Goal: Task Accomplishment & Management: Complete application form

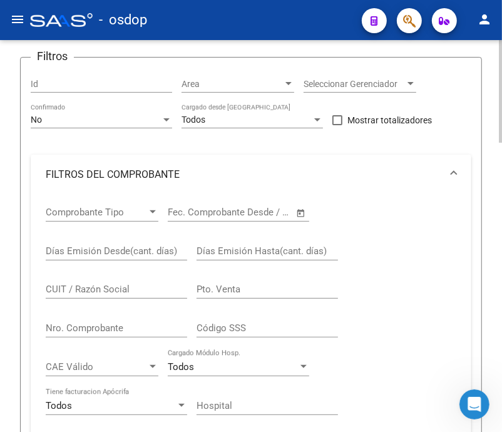
scroll to position [146, 0]
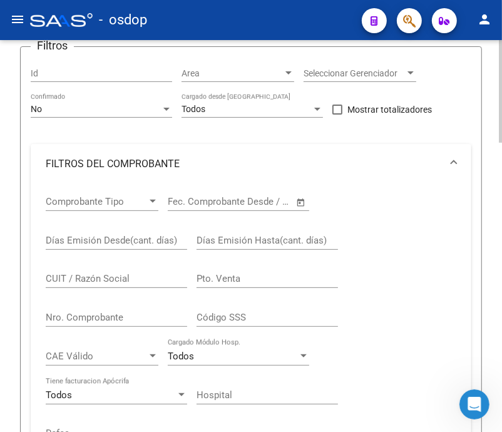
click at [499, 161] on div at bounding box center [500, 130] width 3 height 103
click at [132, 271] on div "CUIT / Razón Social" at bounding box center [116, 274] width 141 height 27
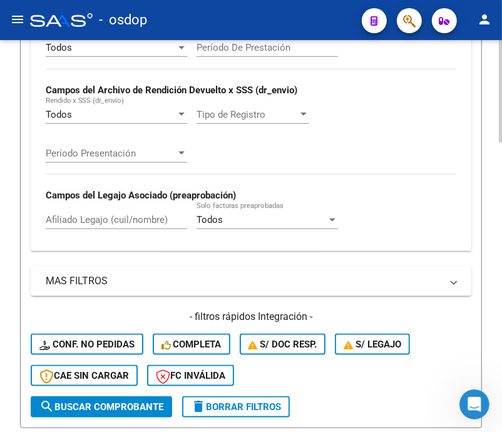
scroll to position [695, 0]
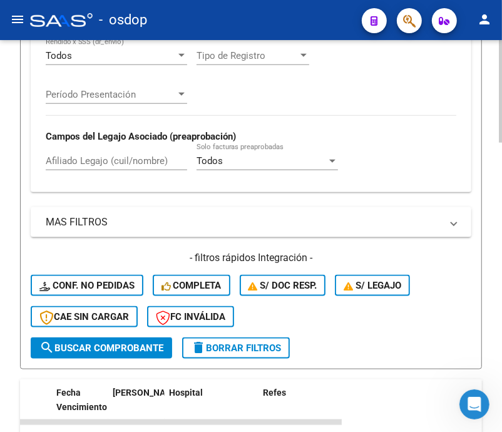
click at [493, 296] on div "Video tutorial PRESTADORES -> Listado de CPBTs Emitidos por Prestadores / Prove…" at bounding box center [252, 89] width 505 height 1488
type input "27289331412"
click at [94, 349] on span "search Buscar Comprobante" at bounding box center [101, 347] width 124 height 11
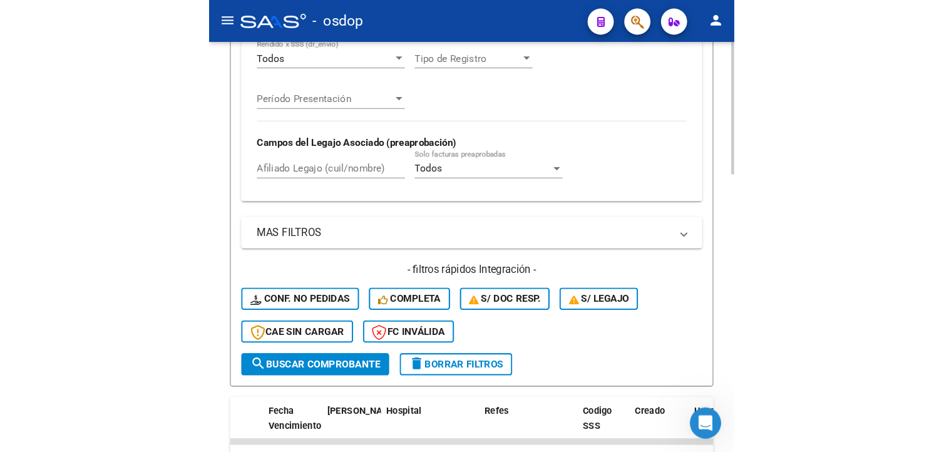
scroll to position [711, 0]
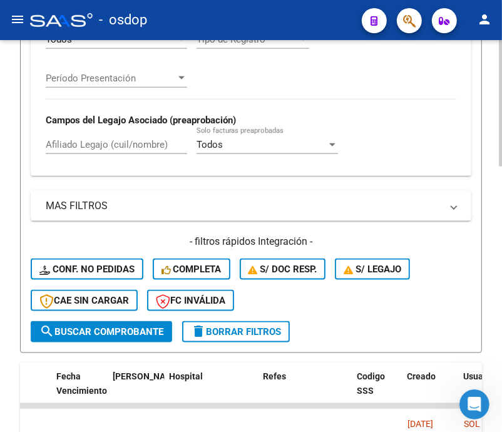
click at [499, 274] on div at bounding box center [500, 335] width 3 height 126
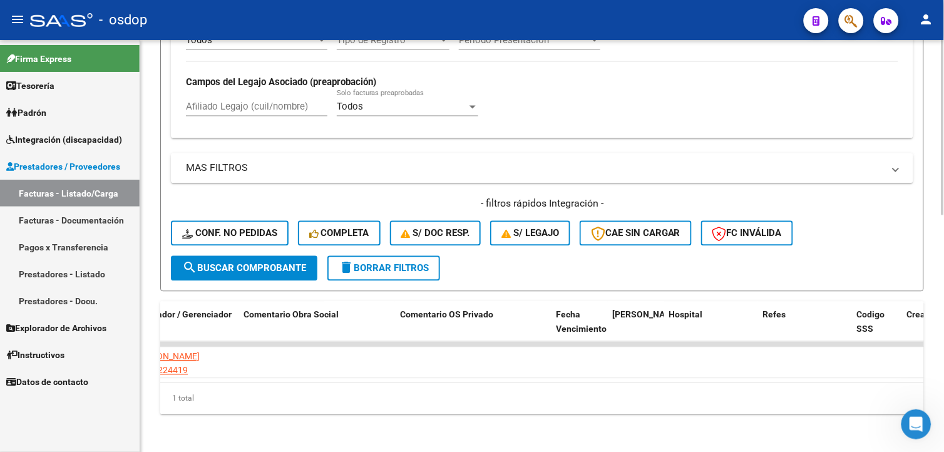
scroll to position [0, 2227]
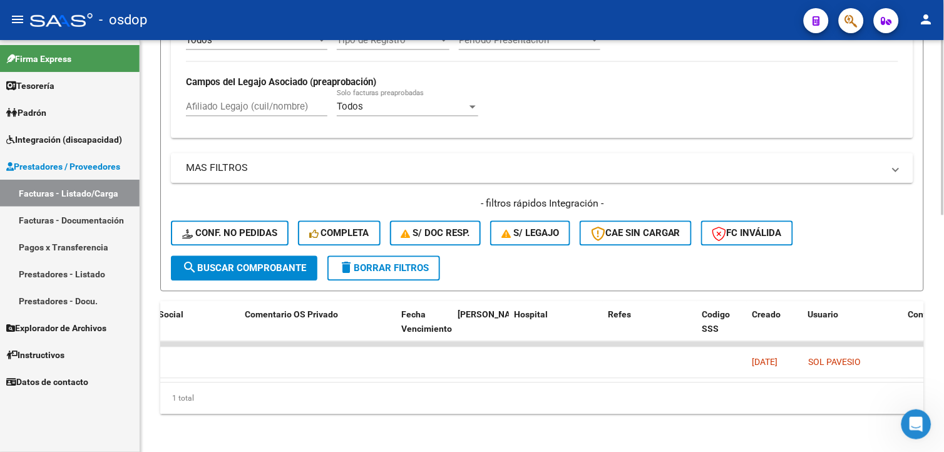
drag, startPoint x: 940, startPoint y: 399, endPoint x: 928, endPoint y: 290, distance: 109.5
drag, startPoint x: 928, startPoint y: 290, endPoint x: 896, endPoint y: 263, distance: 42.2
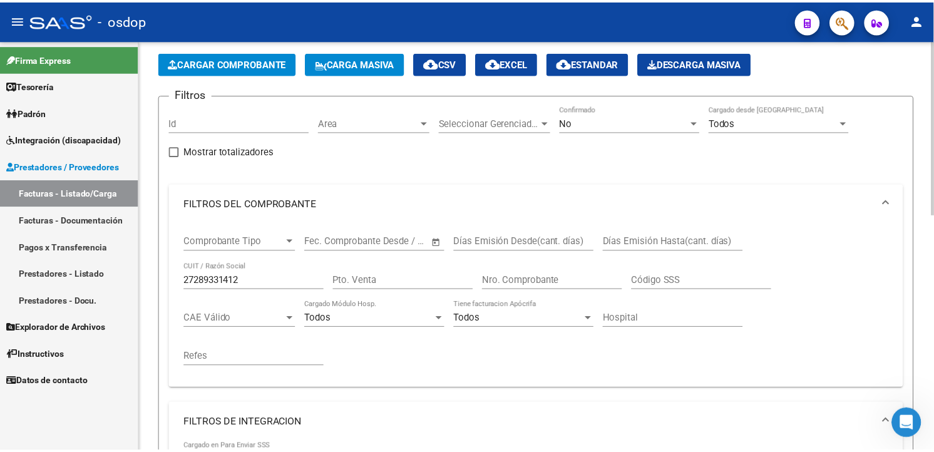
scroll to position [0, 0]
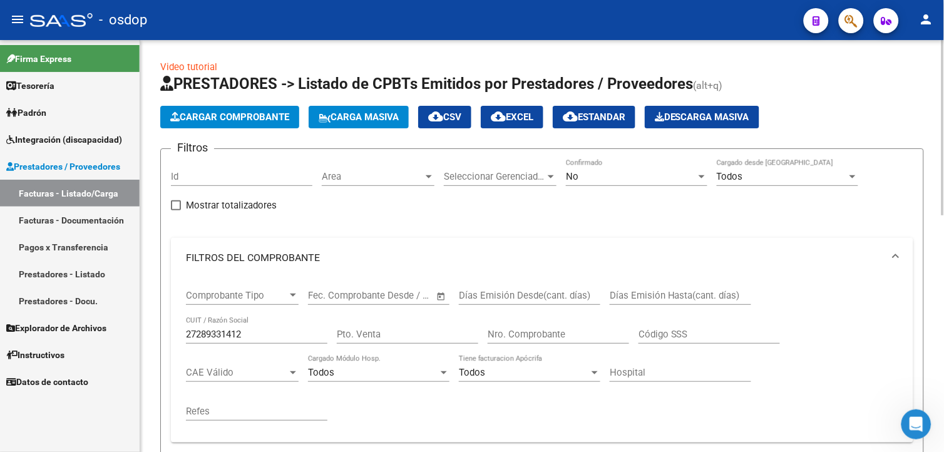
click at [943, 59] on html "menu - osdop person Firma Express Tesorería Extractos Procesados (csv) Extracto…" at bounding box center [472, 226] width 944 height 452
click at [220, 114] on span "Cargar Comprobante" at bounding box center [229, 116] width 119 height 11
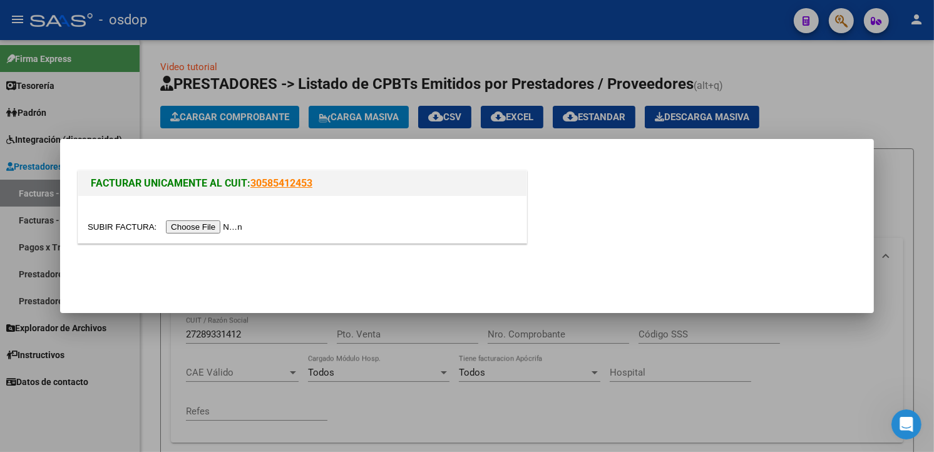
click at [196, 222] on input "file" at bounding box center [167, 226] width 158 height 13
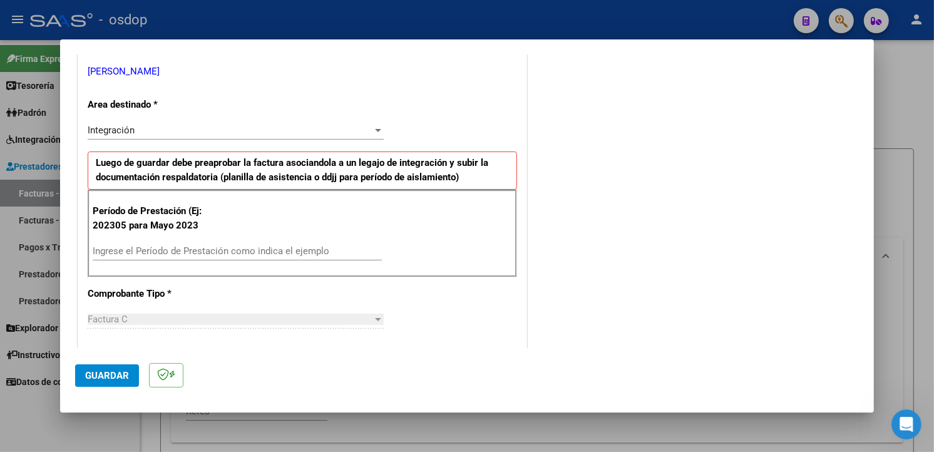
scroll to position [290, 0]
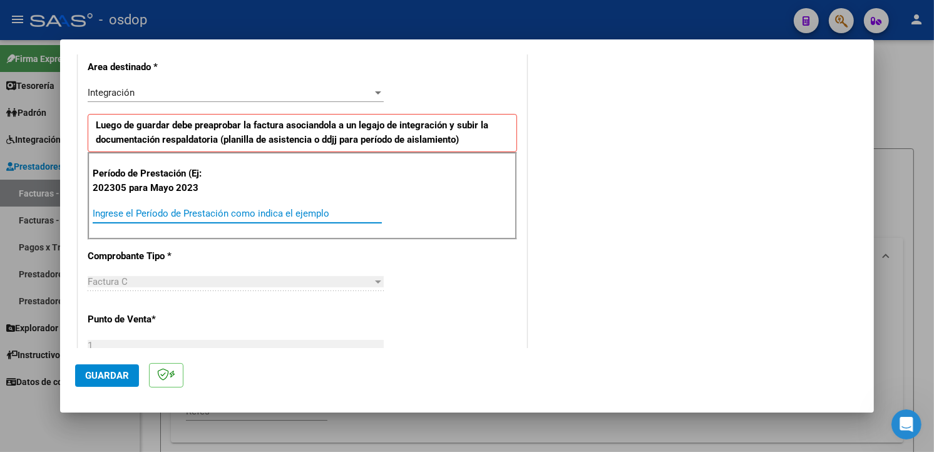
click at [223, 210] on input "Ingrese el Período de Prestación como indica el ejemplo" at bounding box center [237, 213] width 289 height 11
type input "202507"
click at [821, 203] on div "COMENTARIOS Comentarios De la Obra Social: Comentarios de la Obra Social (no vi…" at bounding box center [693, 358] width 329 height 1158
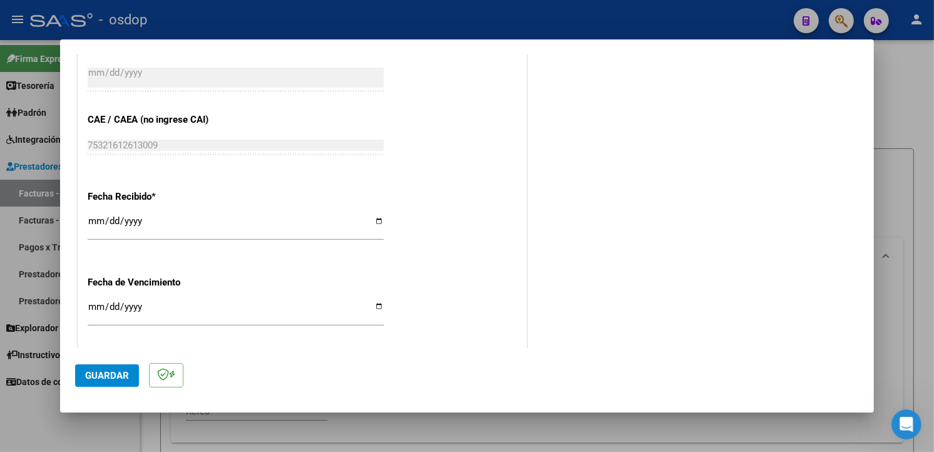
scroll to position [878, 0]
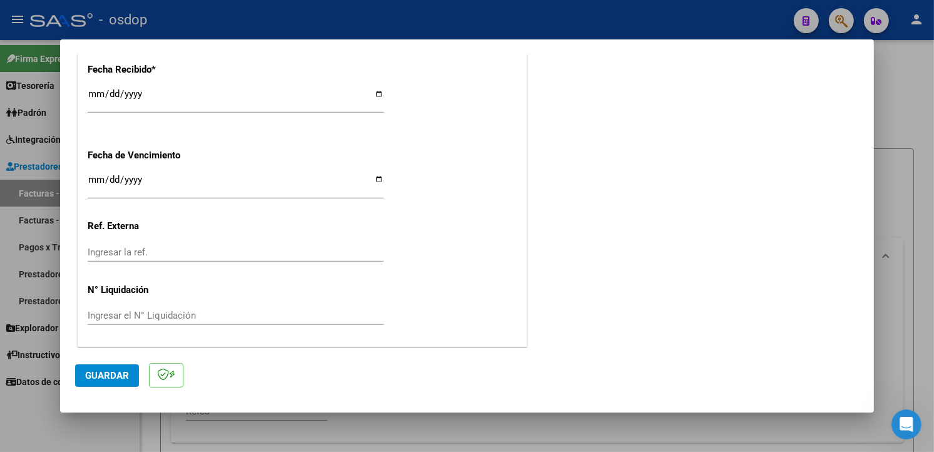
click at [111, 371] on span "Guardar" at bounding box center [107, 375] width 44 height 11
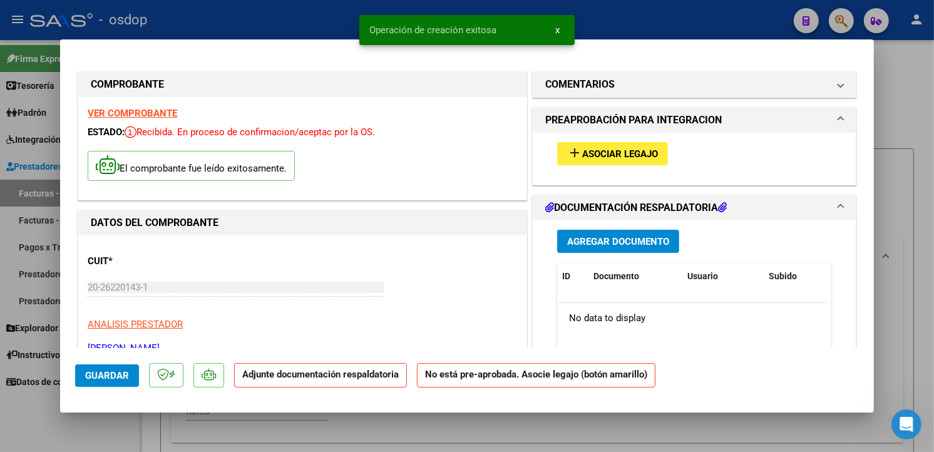
click at [642, 145] on button "add Asociar Legajo" at bounding box center [612, 153] width 111 height 23
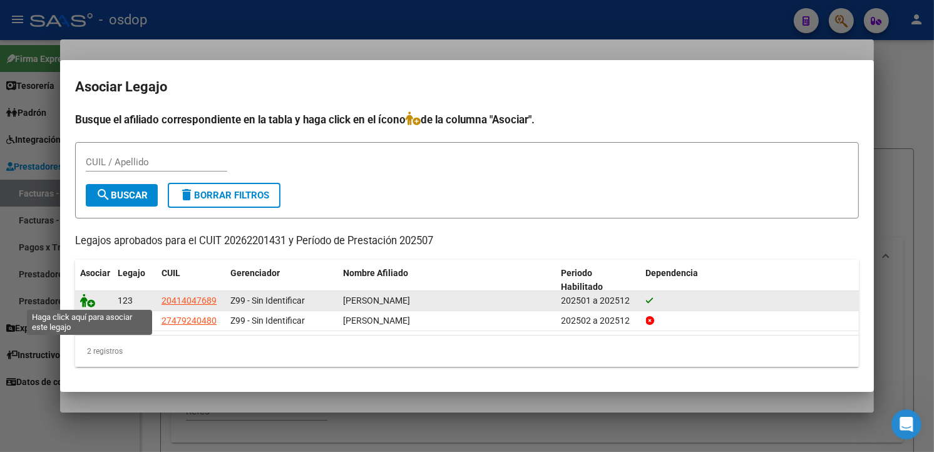
click at [86, 295] on icon at bounding box center [87, 301] width 15 height 14
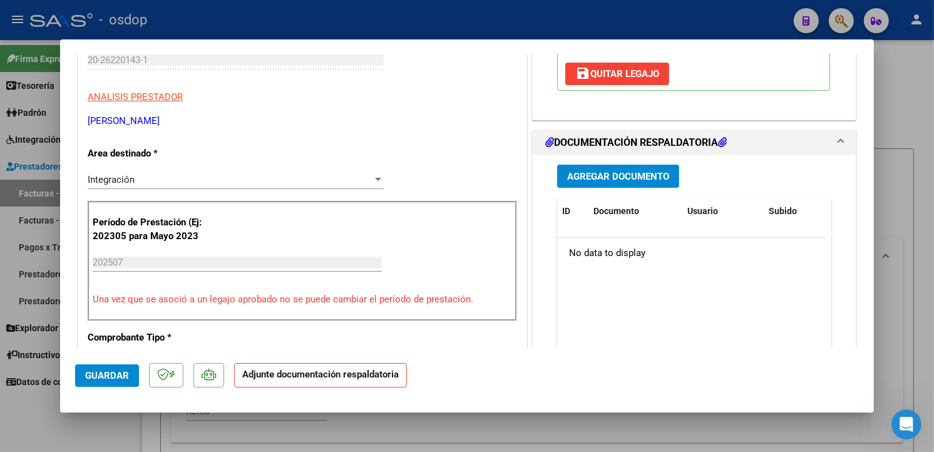
scroll to position [243, 0]
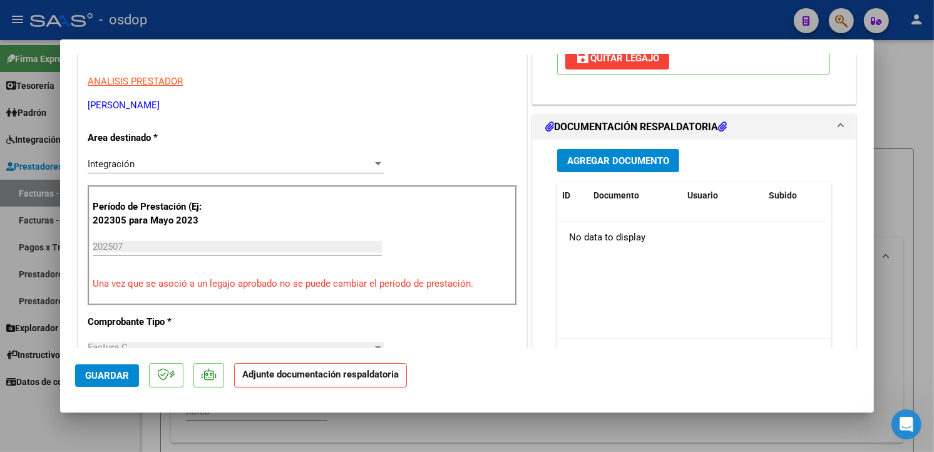
click at [620, 166] on span "Agregar Documento" at bounding box center [618, 160] width 102 height 11
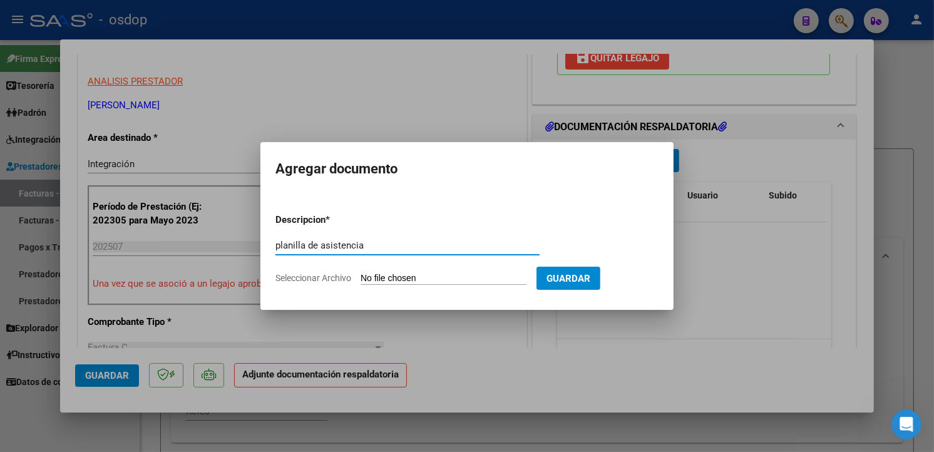
type input "planilla de asistencia"
click at [399, 276] on input "Seleccionar Archivo" at bounding box center [443, 279] width 166 height 12
type input "C:\fakepath\[PERSON_NAME] - Asistencia y Acompañante.pdf"
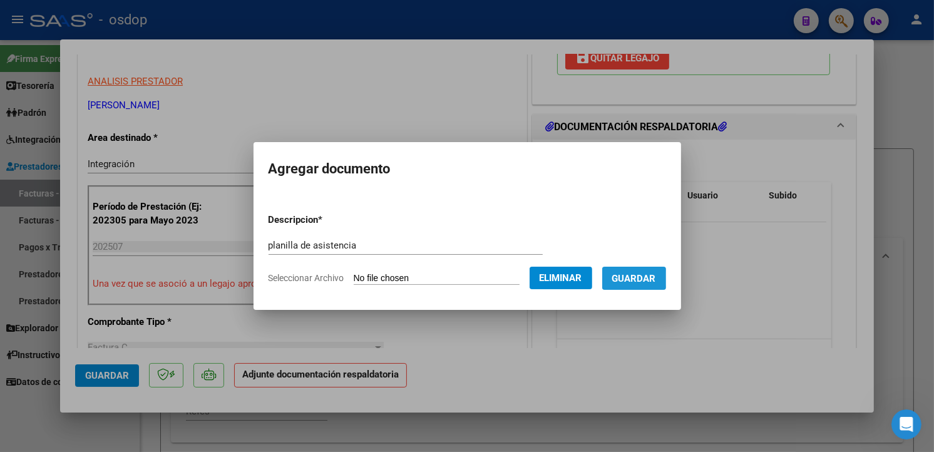
click at [646, 278] on span "Guardar" at bounding box center [634, 278] width 44 height 11
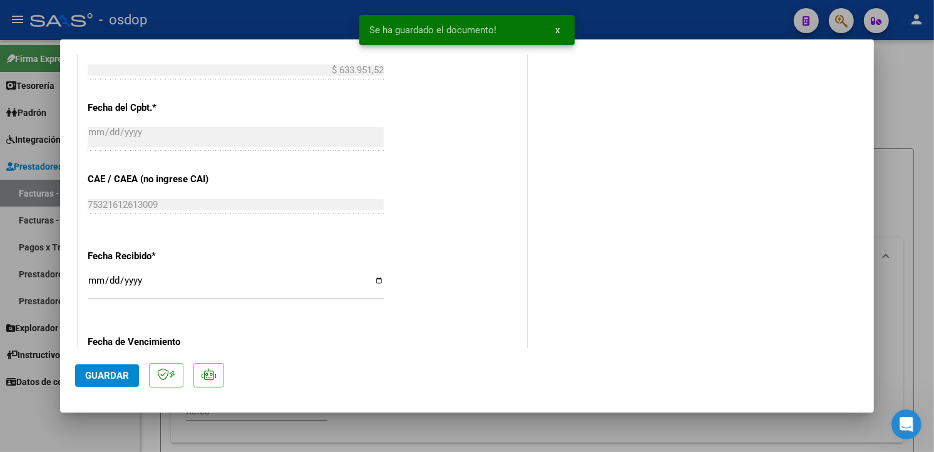
scroll to position [897, 0]
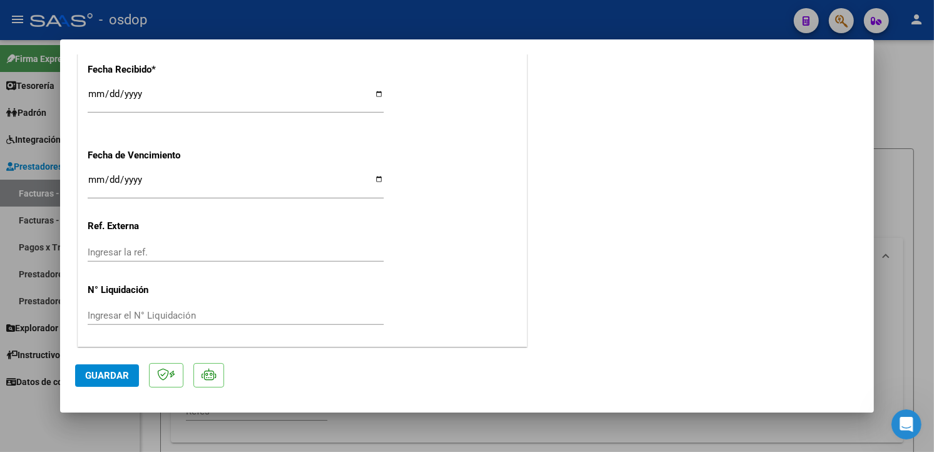
click at [111, 376] on span "Guardar" at bounding box center [107, 375] width 44 height 11
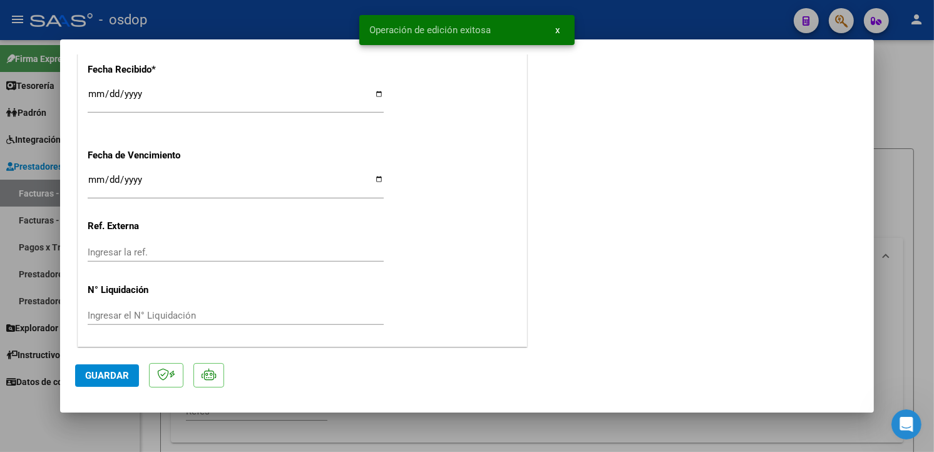
type input "$ 0,00"
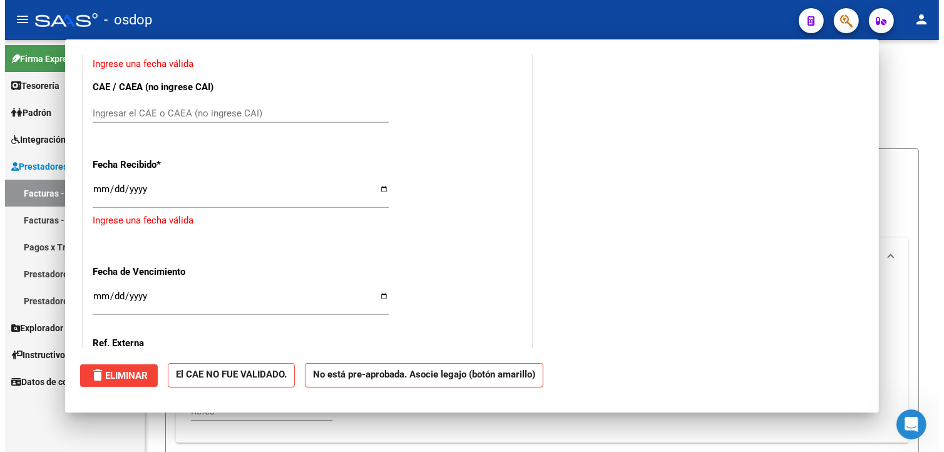
scroll to position [993, 0]
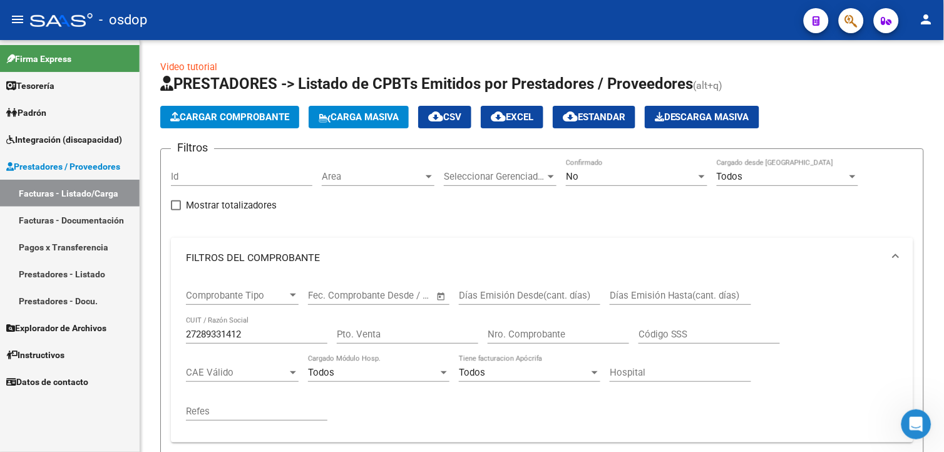
drag, startPoint x: 941, startPoint y: 123, endPoint x: 946, endPoint y: 247, distance: 124.7
click at [943, 247] on html "menu - osdop person Firma Express Tesorería Extractos Procesados (csv) Extracto…" at bounding box center [472, 226] width 944 height 452
drag, startPoint x: 943, startPoint y: 247, endPoint x: 887, endPoint y: 310, distance: 84.7
click at [884, 312] on div "Comprobante Tipo Comprobante Tipo Start date – End date Fec. Comprobante Desde …" at bounding box center [542, 355] width 712 height 155
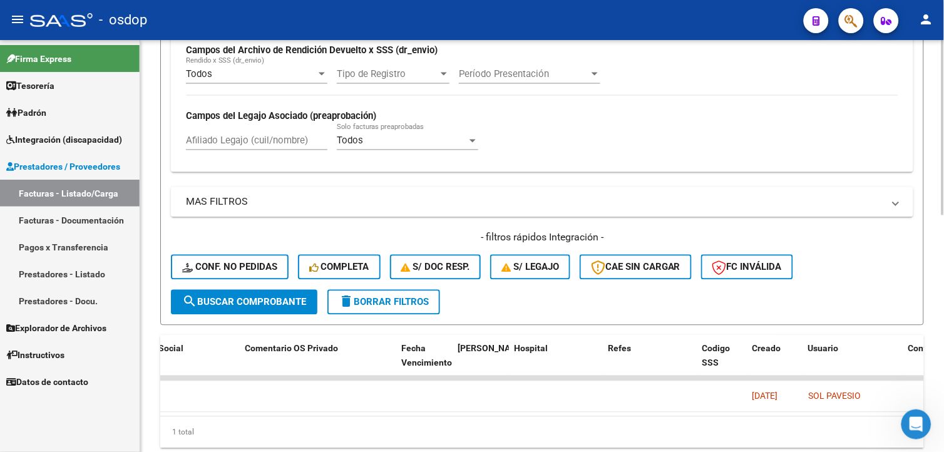
scroll to position [554, 0]
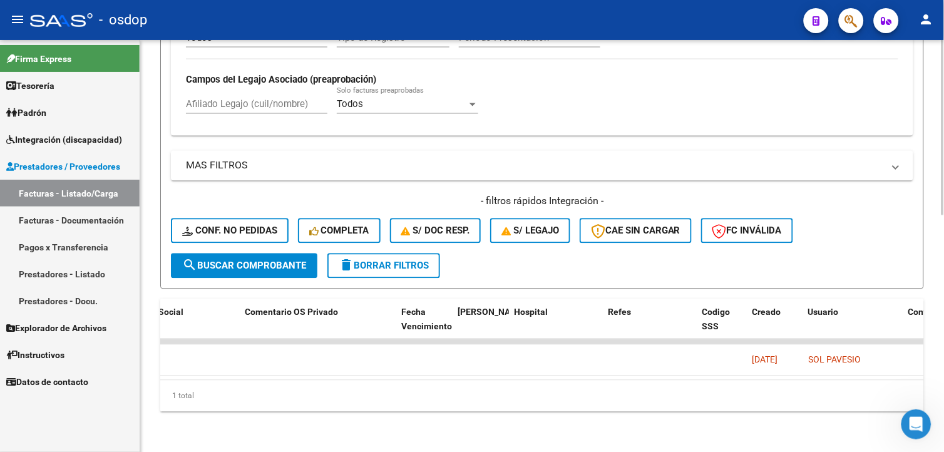
click at [943, 419] on html "menu - osdop person Firma Express Tesorería Extractos Procesados (csv) Extracto…" at bounding box center [472, 226] width 944 height 452
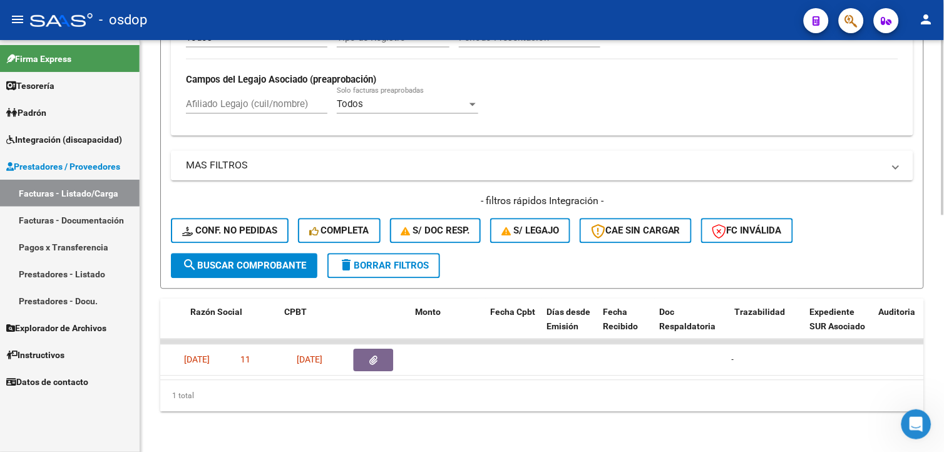
scroll to position [0, 175]
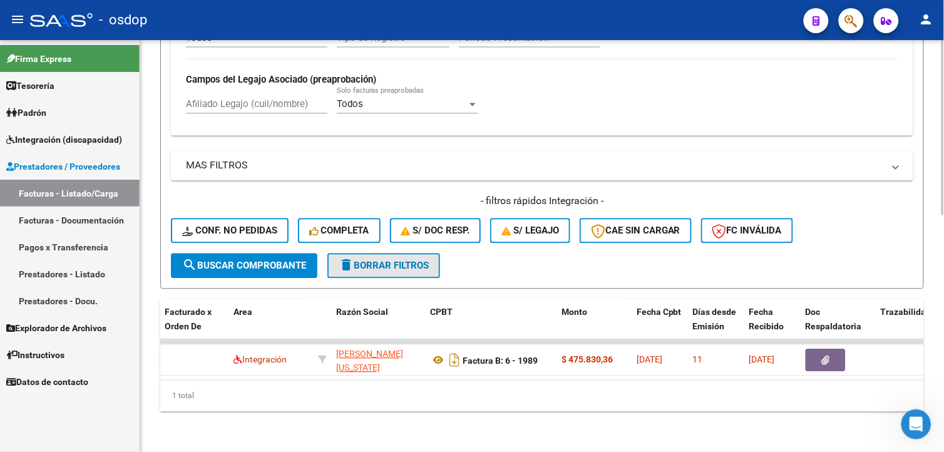
click at [349, 258] on mat-icon "delete" at bounding box center [346, 265] width 15 height 15
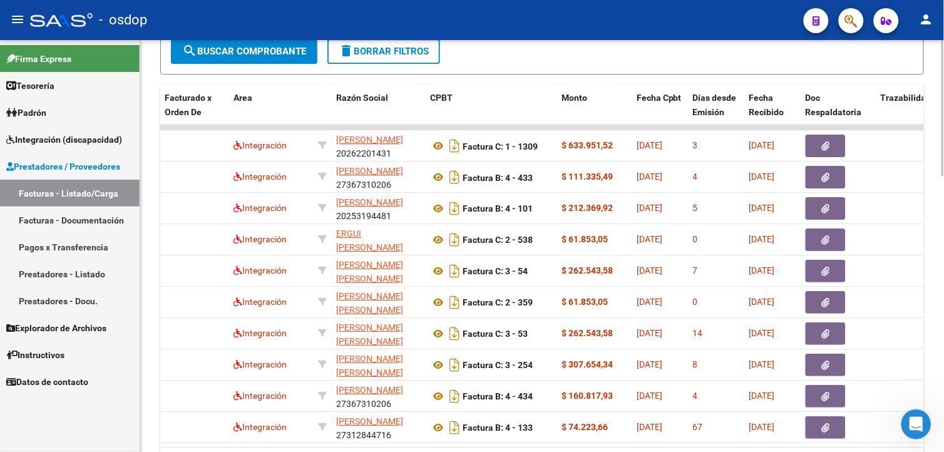
scroll to position [762, 0]
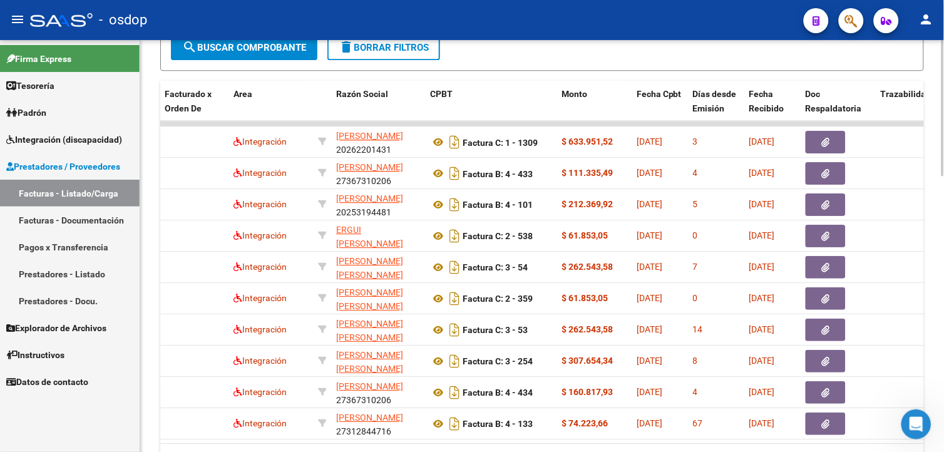
click at [943, 372] on html "menu - osdop person Firma Express Tesorería Extractos Procesados (csv) Extracto…" at bounding box center [472, 226] width 944 height 452
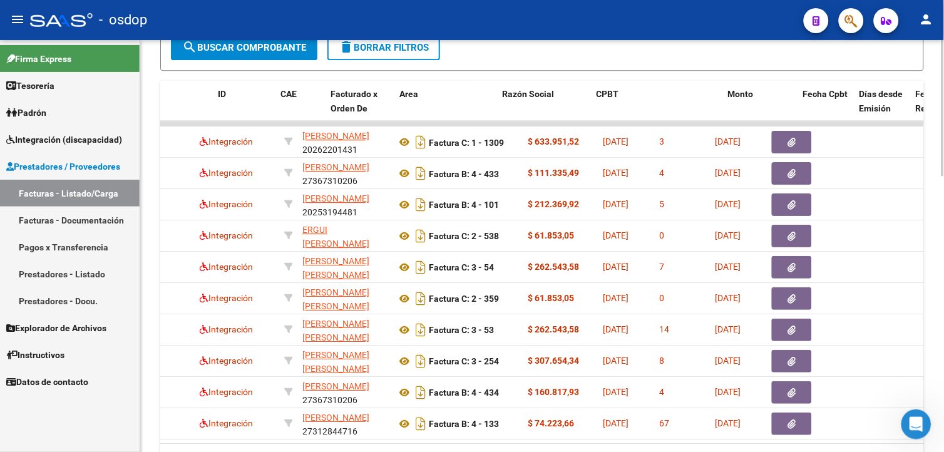
scroll to position [0, 0]
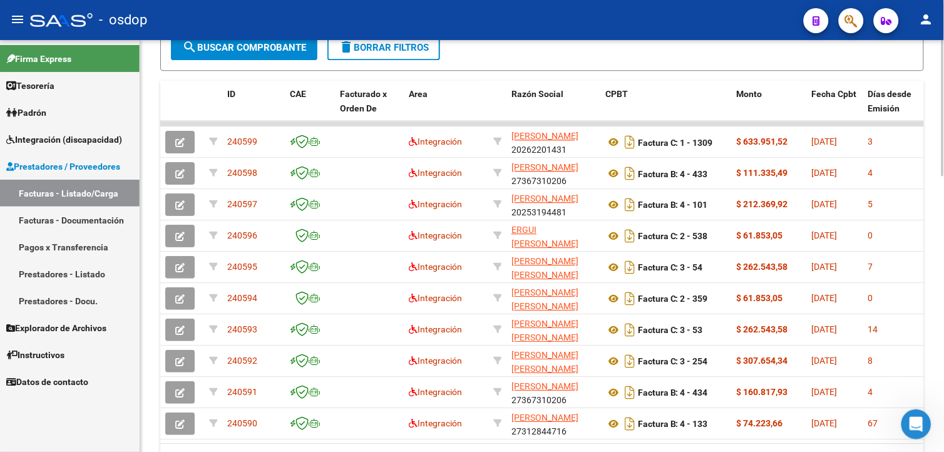
drag, startPoint x: 941, startPoint y: 324, endPoint x: 936, endPoint y: 273, distance: 51.6
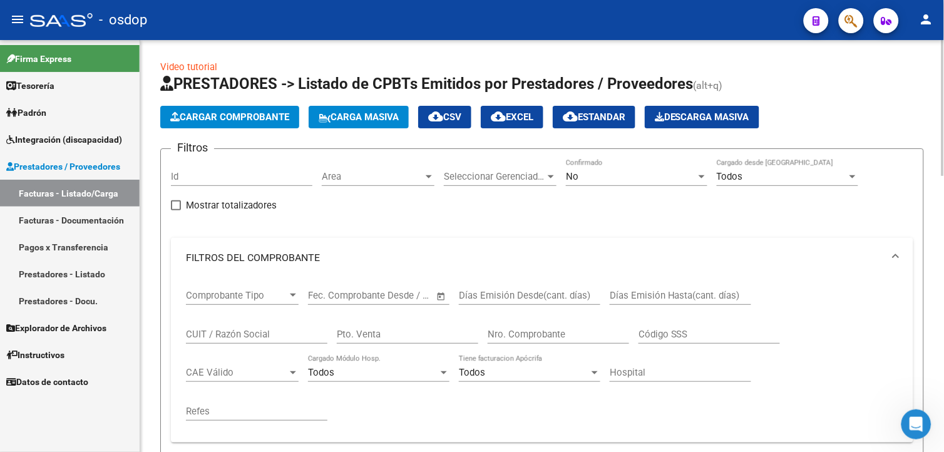
click at [245, 121] on span "Cargar Comprobante" at bounding box center [229, 116] width 119 height 11
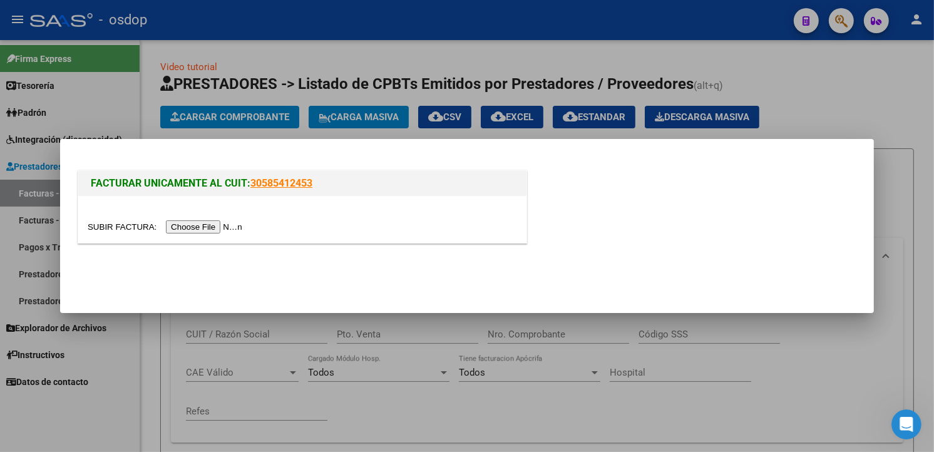
click at [203, 220] on div at bounding box center [302, 227] width 429 height 14
click at [204, 228] on input "file" at bounding box center [167, 226] width 158 height 13
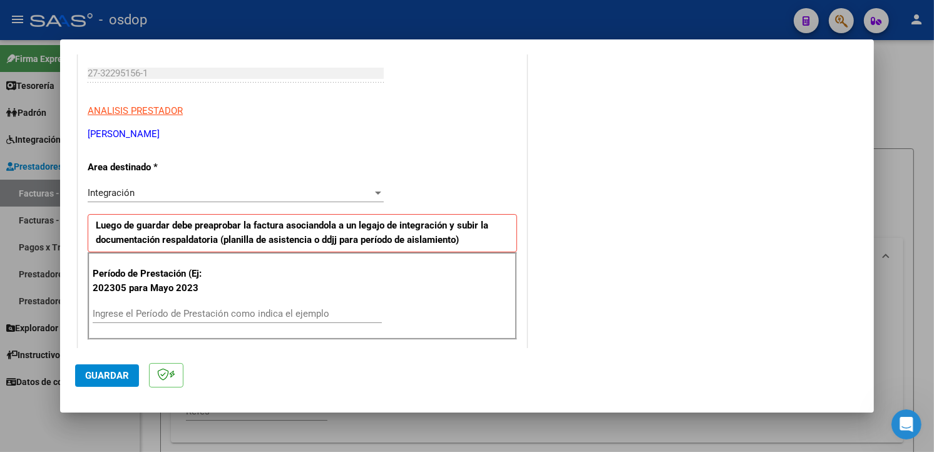
scroll to position [230, 0]
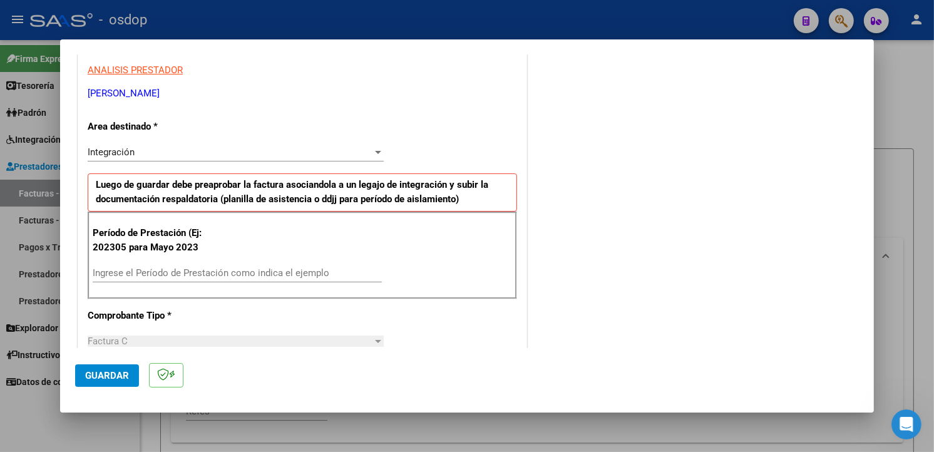
click at [267, 272] on input "Ingrese el Período de Prestación como indica el ejemplo" at bounding box center [237, 272] width 289 height 11
type input "202507"
click at [779, 205] on div "COMENTARIOS Comentarios De la Obra Social: Comentarios de la Obra Social (no vi…" at bounding box center [693, 418] width 329 height 1158
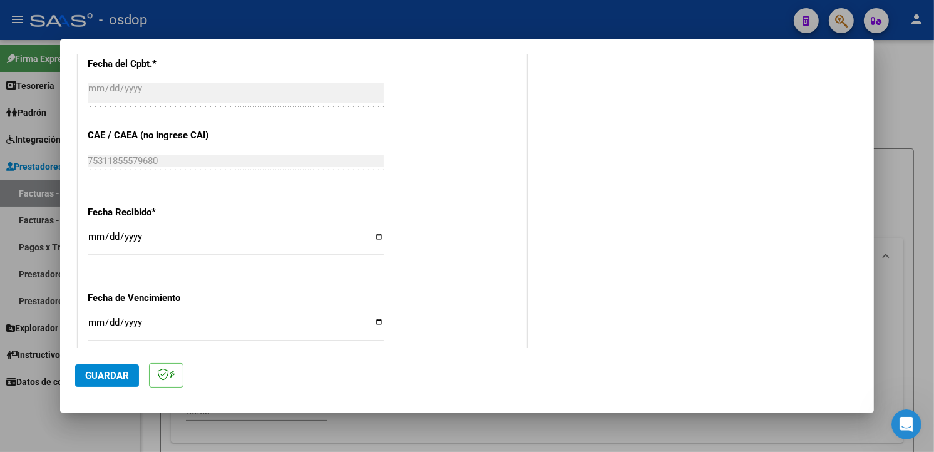
scroll to position [878, 0]
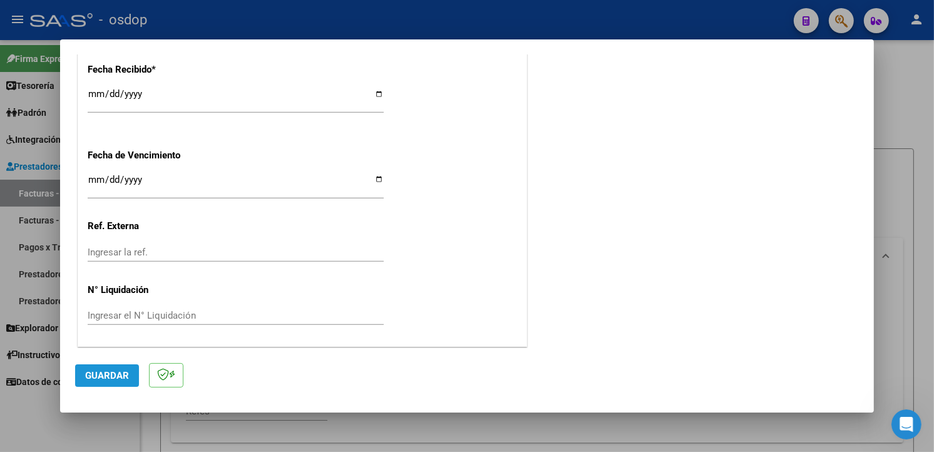
click at [109, 379] on span "Guardar" at bounding box center [107, 375] width 44 height 11
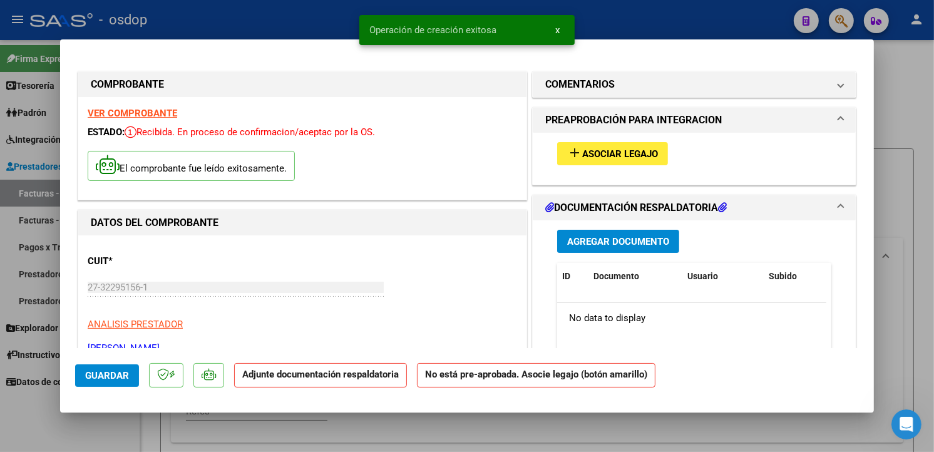
click at [596, 155] on span "Asociar Legajo" at bounding box center [620, 153] width 76 height 11
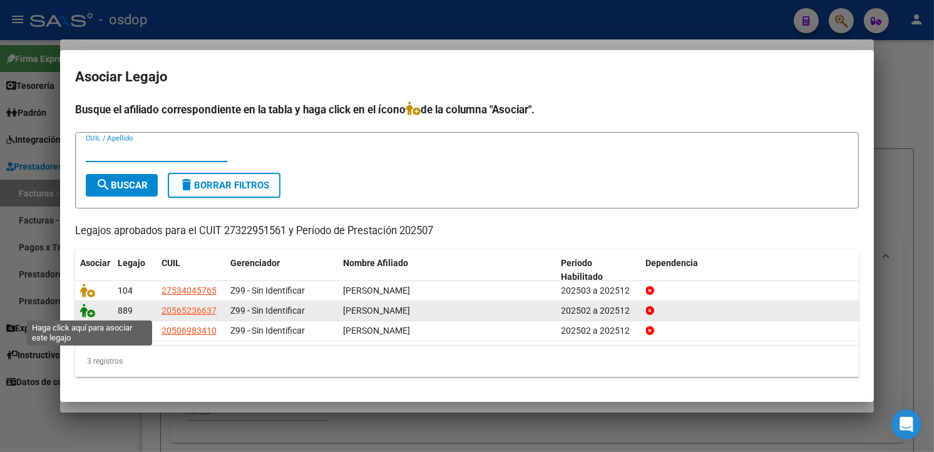
click at [86, 309] on icon at bounding box center [87, 311] width 15 height 14
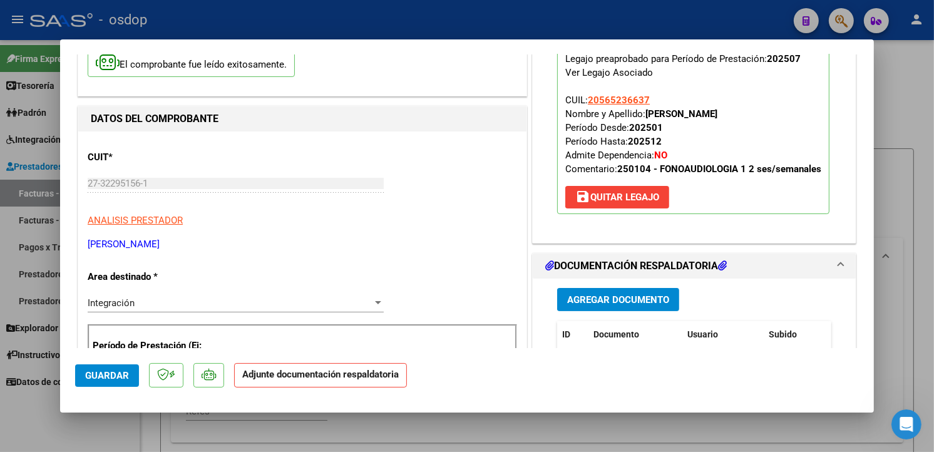
scroll to position [79, 0]
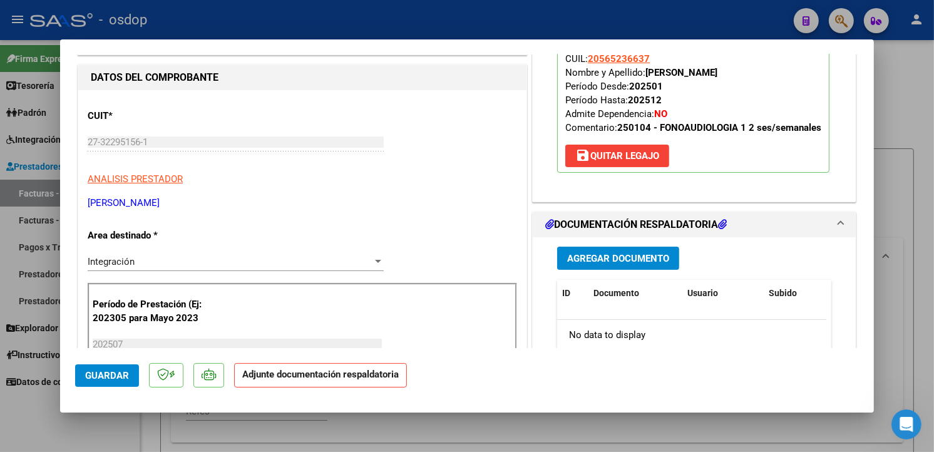
scroll to position [246, 0]
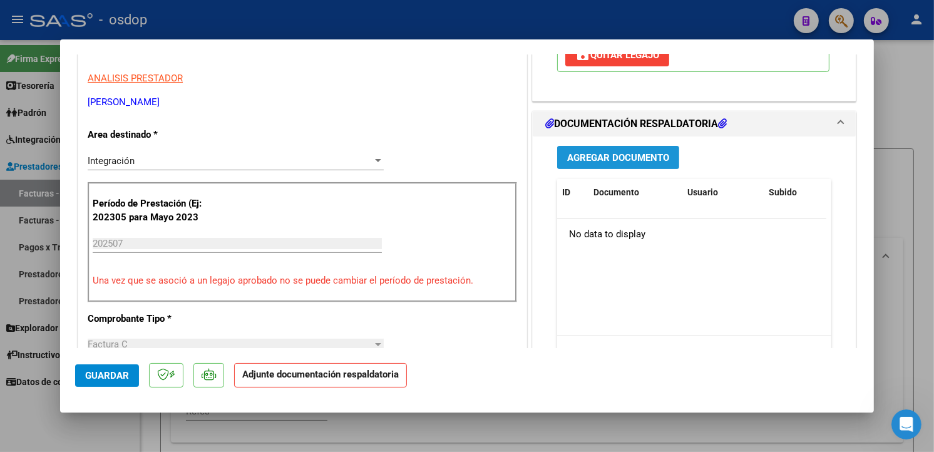
click at [653, 163] on span "Agregar Documento" at bounding box center [618, 157] width 102 height 11
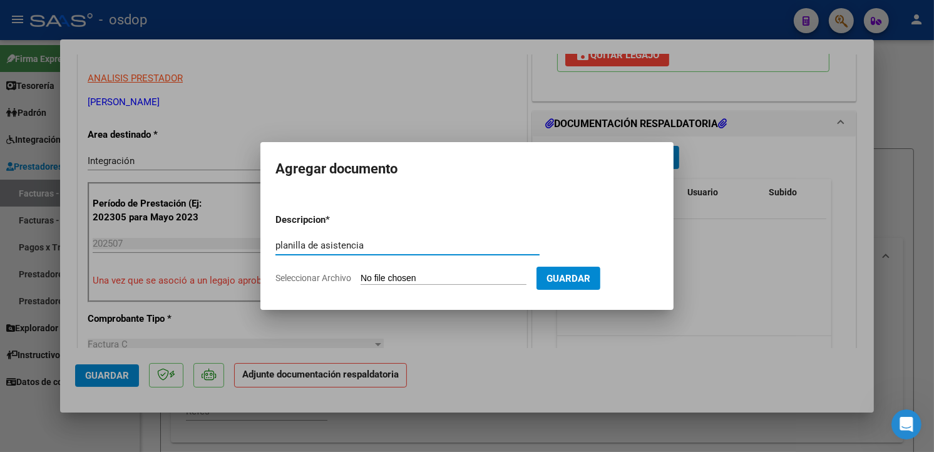
type input "planilla de asistencia"
click at [472, 280] on input "Seleccionar Archivo" at bounding box center [443, 279] width 166 height 12
type input "C:\fakepath\fabri0725c.pdf"
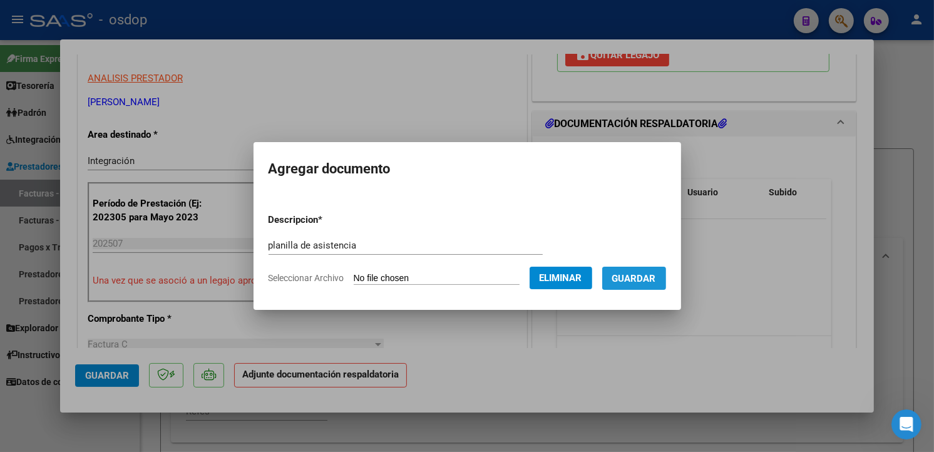
click at [656, 278] on span "Guardar" at bounding box center [634, 278] width 44 height 11
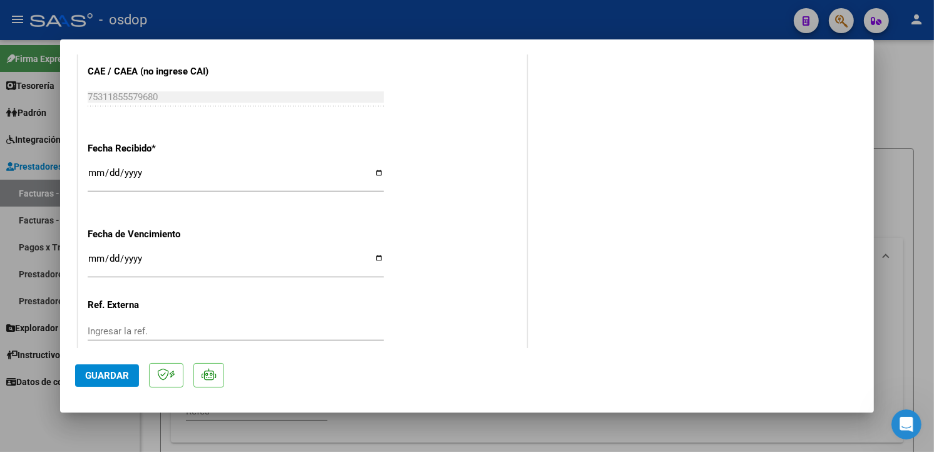
scroll to position [897, 0]
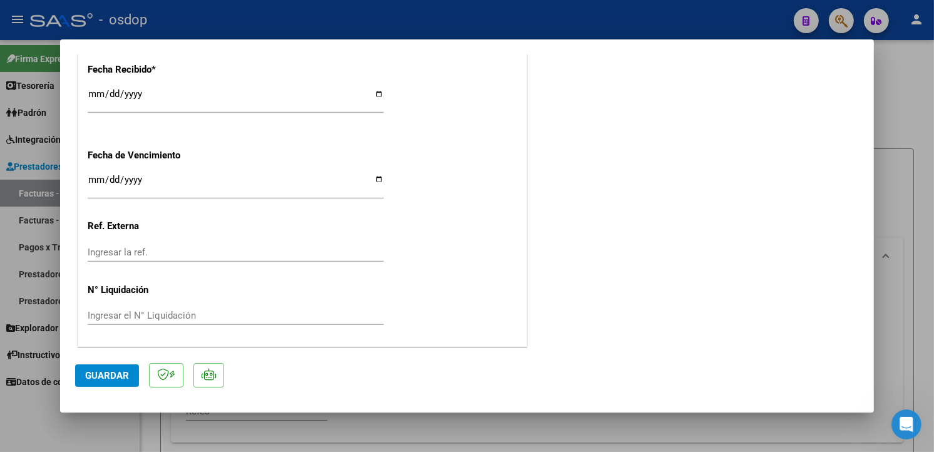
click at [104, 373] on span "Guardar" at bounding box center [107, 375] width 44 height 11
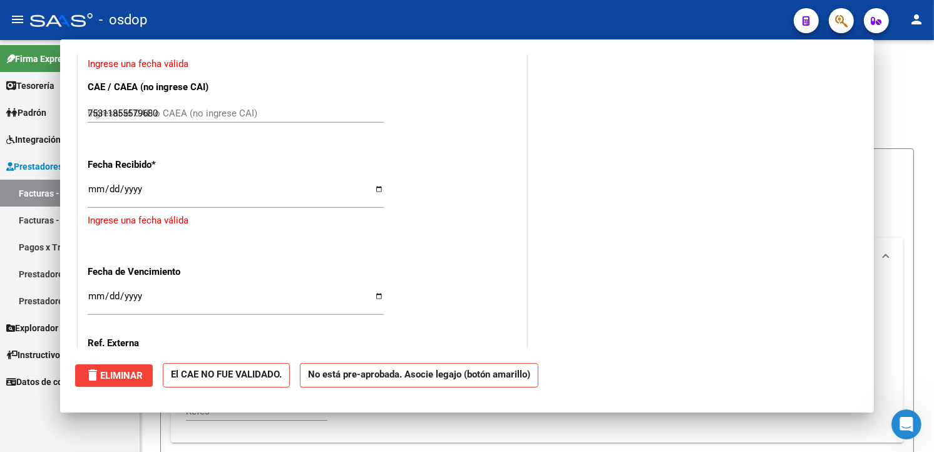
type input "$ 0,00"
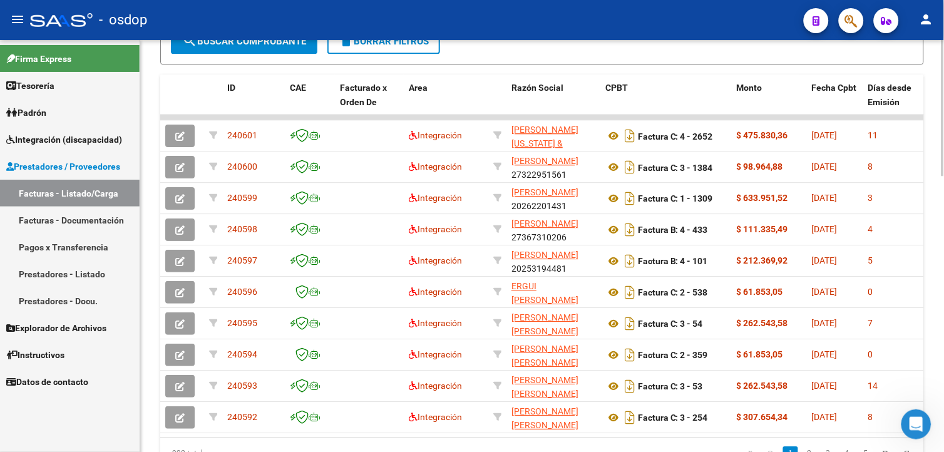
scroll to position [779, 0]
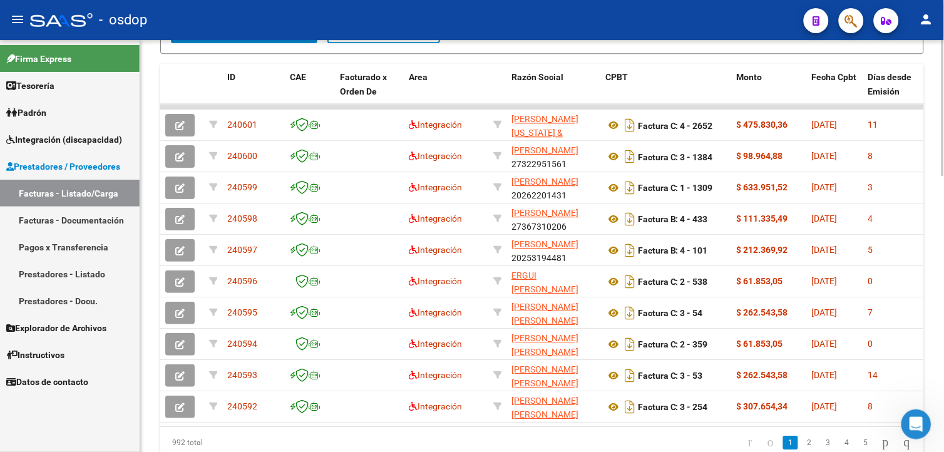
click at [943, 394] on html "menu - osdop person Firma Express Tesorería Extractos Procesados (csv) Extracto…" at bounding box center [472, 226] width 944 height 452
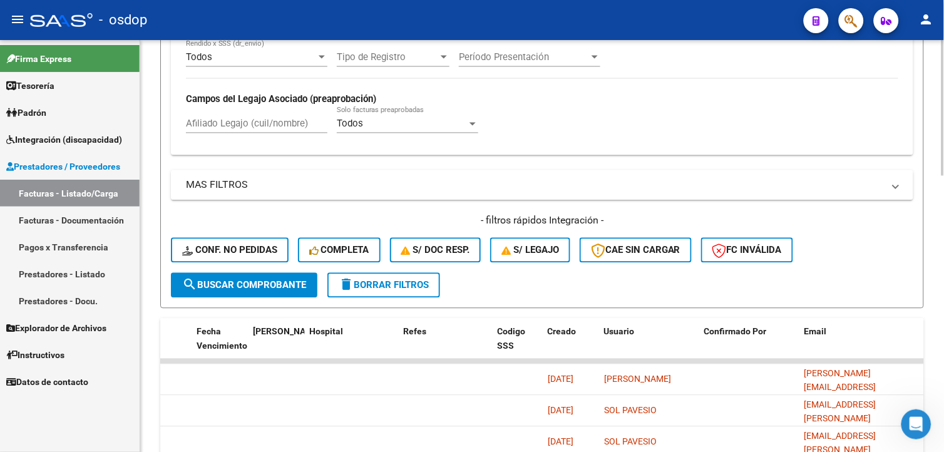
scroll to position [427, 0]
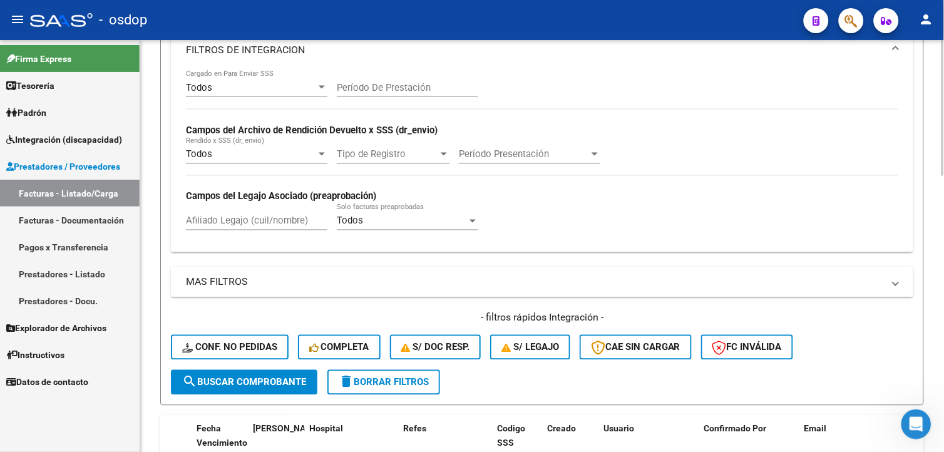
click at [943, 208] on html "menu - osdop person Firma Express Tesorería Extractos Procesados (csv) Extracto…" at bounding box center [472, 226] width 944 height 452
click at [943, 188] on html "menu - osdop person Firma Express Tesorería Extractos Procesados (csv) Extracto…" at bounding box center [472, 226] width 944 height 452
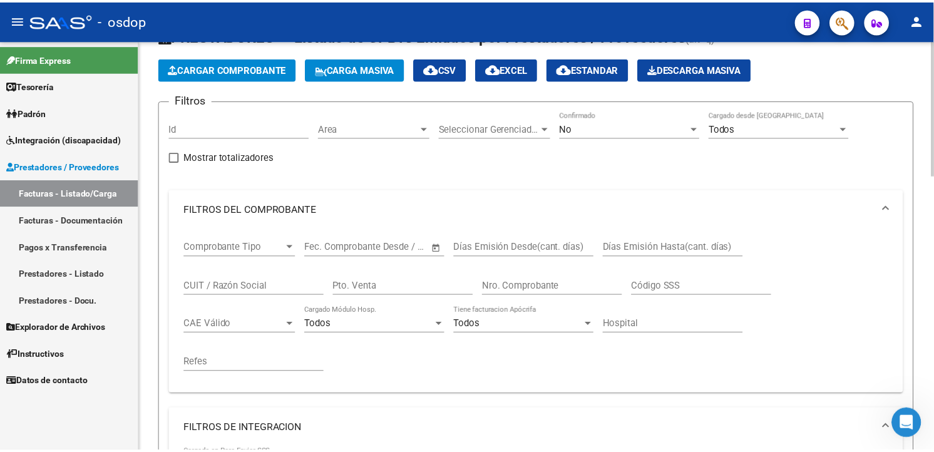
scroll to position [0, 0]
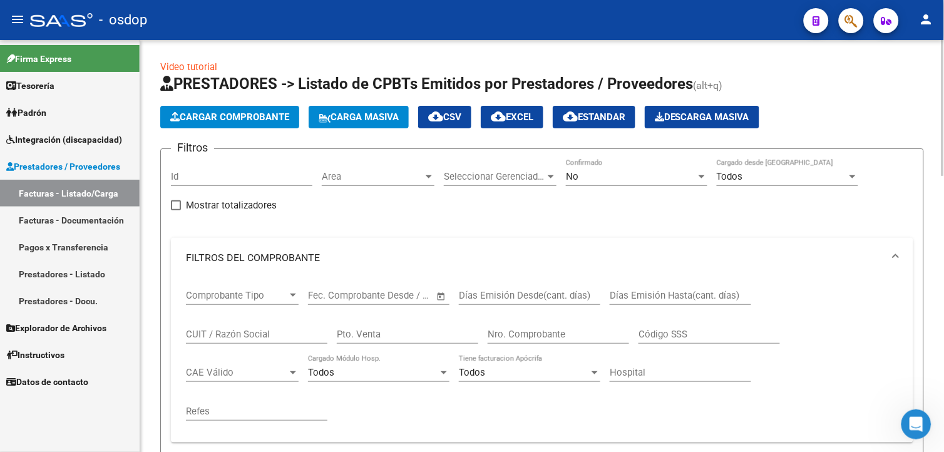
click at [943, 32] on html "menu - osdop person Firma Express Tesorería Extractos Procesados (csv) Extracto…" at bounding box center [472, 226] width 944 height 452
click at [230, 119] on span "Cargar Comprobante" at bounding box center [229, 116] width 119 height 11
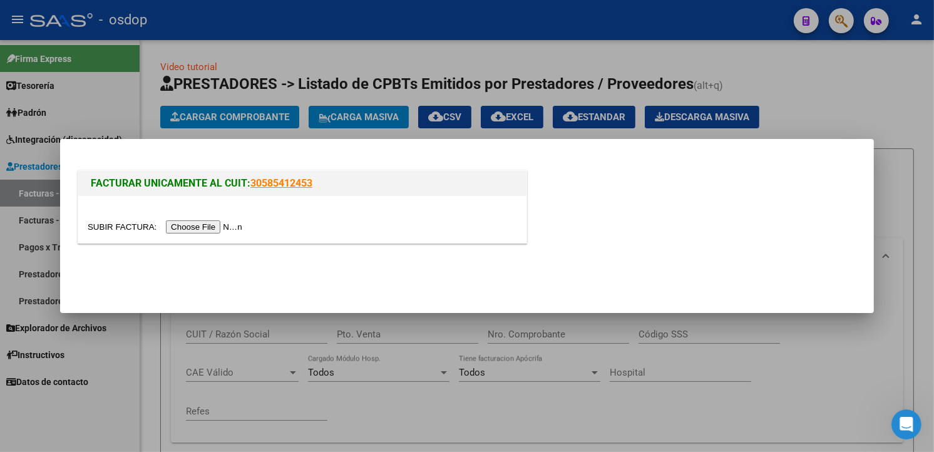
click at [205, 226] on input "file" at bounding box center [167, 226] width 158 height 13
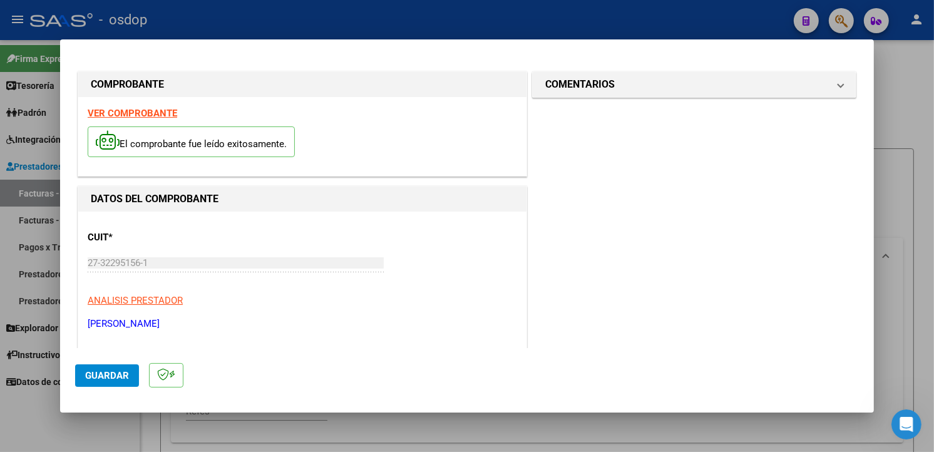
scroll to position [193, 0]
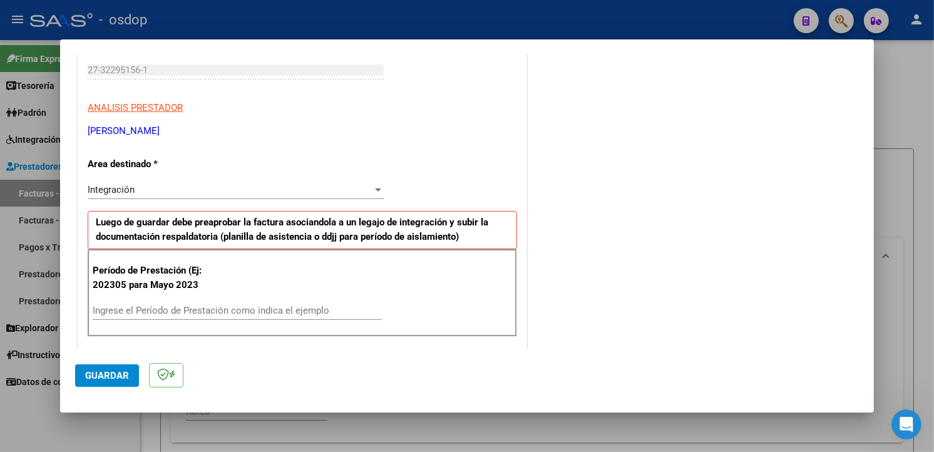
click at [185, 303] on div "Ingrese el Período de Prestación como indica el ejemplo" at bounding box center [237, 310] width 289 height 19
type input "202507"
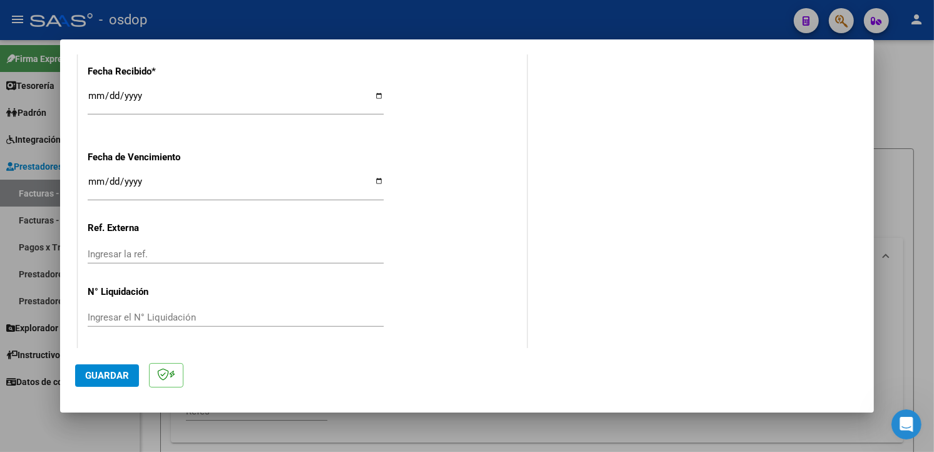
scroll to position [878, 0]
click at [103, 374] on span "Guardar" at bounding box center [107, 375] width 44 height 11
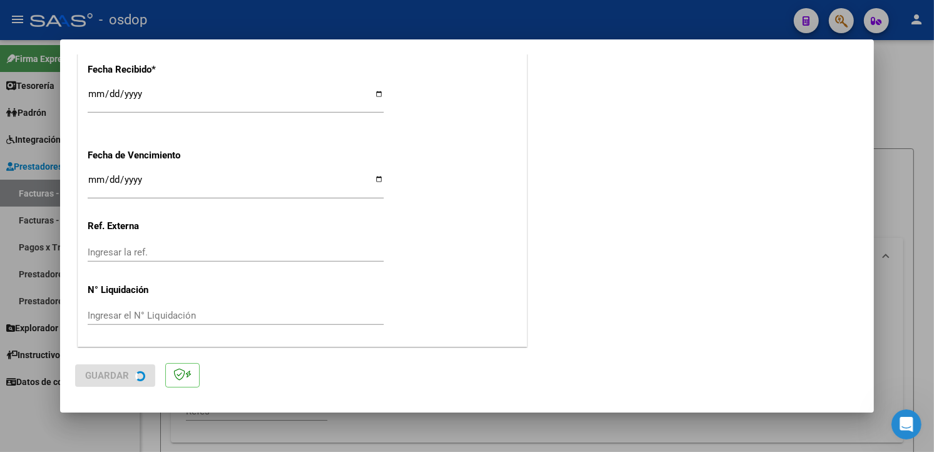
scroll to position [0, 0]
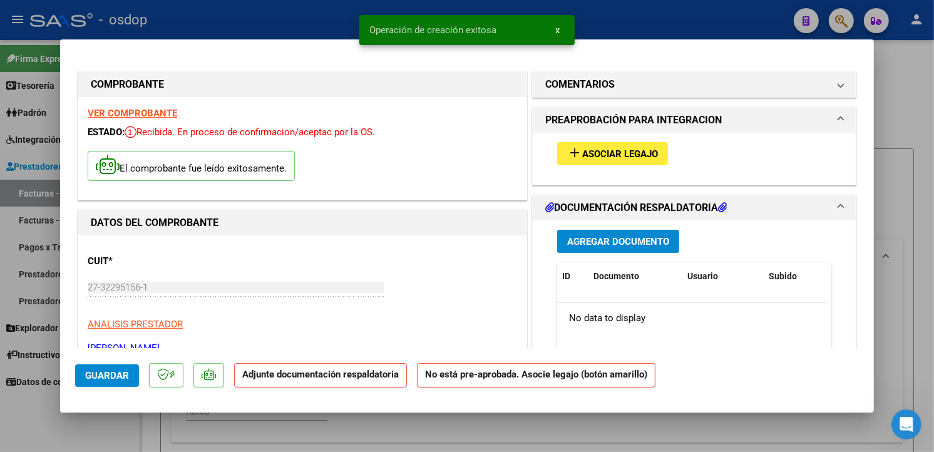
click at [645, 156] on span "Asociar Legajo" at bounding box center [620, 153] width 76 height 11
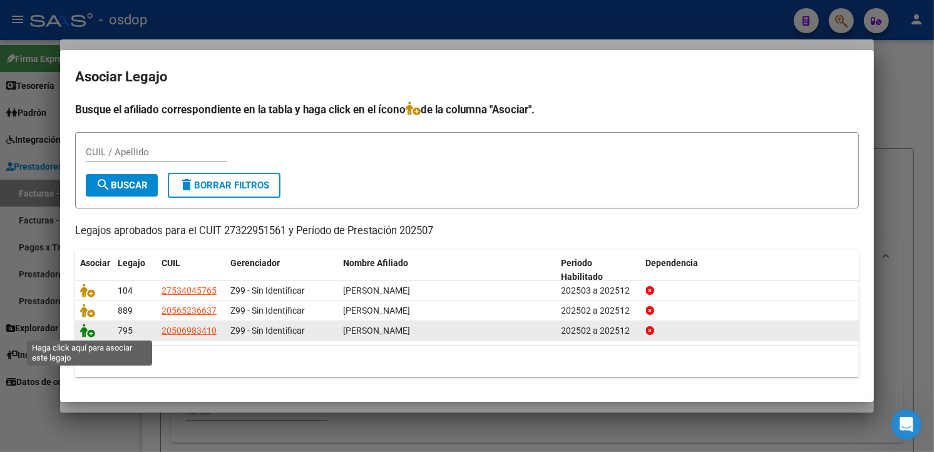
click at [83, 333] on icon at bounding box center [87, 331] width 15 height 14
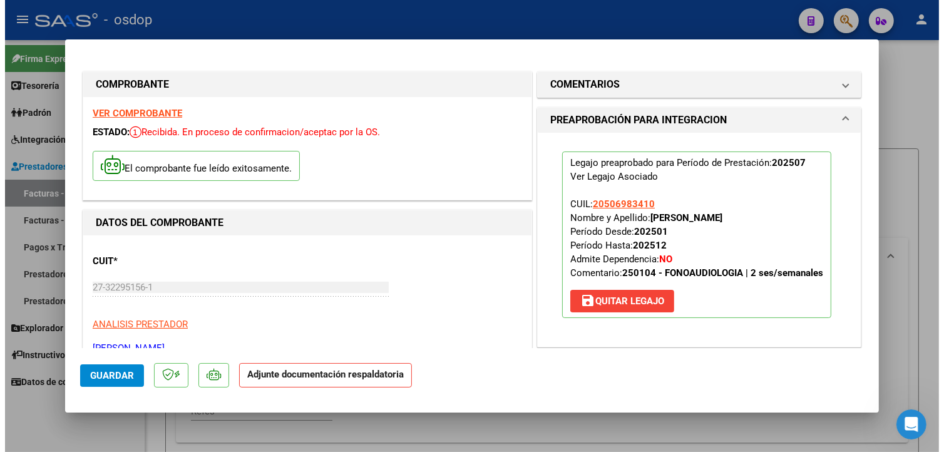
scroll to position [123, 0]
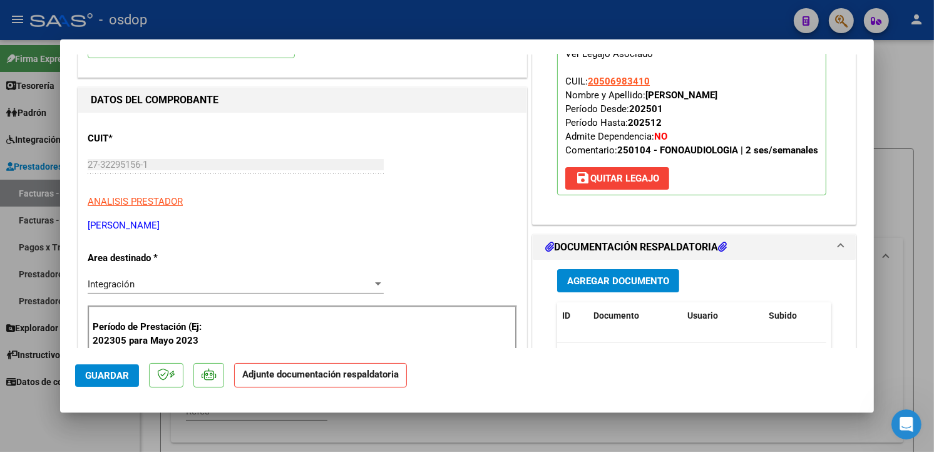
drag, startPoint x: 876, startPoint y: 142, endPoint x: 880, endPoint y: 183, distance: 40.8
click at [880, 183] on div at bounding box center [467, 226] width 934 height 452
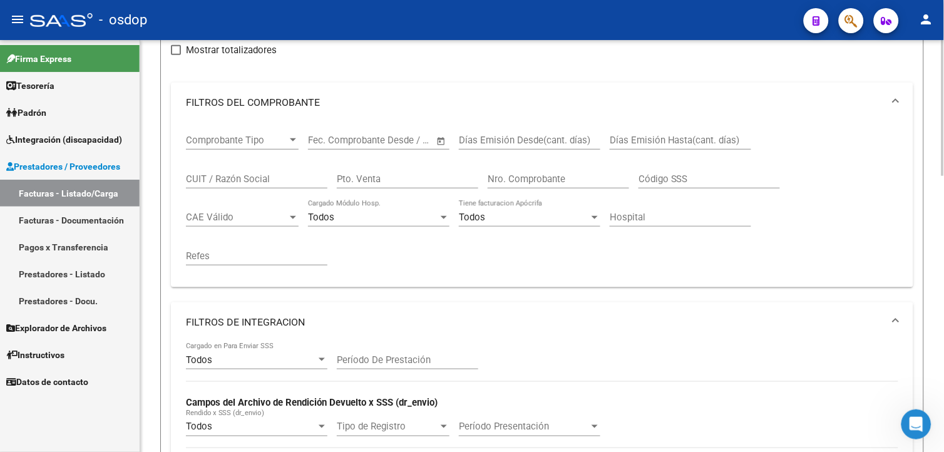
click at [943, 190] on div at bounding box center [942, 160] width 3 height 136
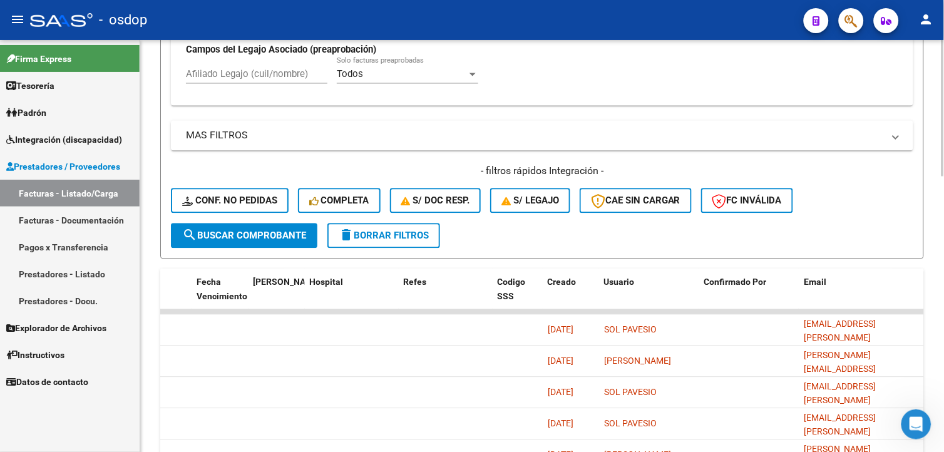
scroll to position [661, 0]
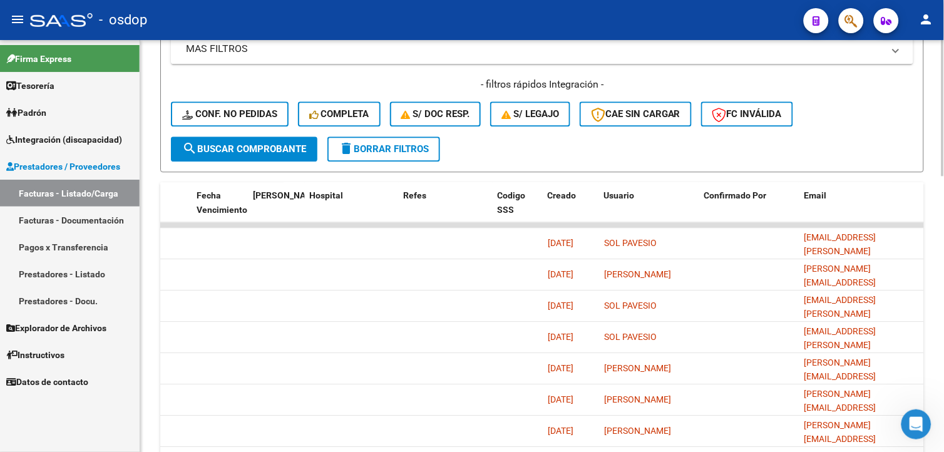
drag, startPoint x: 941, startPoint y: 301, endPoint x: 946, endPoint y: 365, distance: 64.7
click at [943, 365] on html "menu - osdop person Firma Express Tesorería Extractos Procesados (csv) Extracto…" at bounding box center [472, 226] width 944 height 452
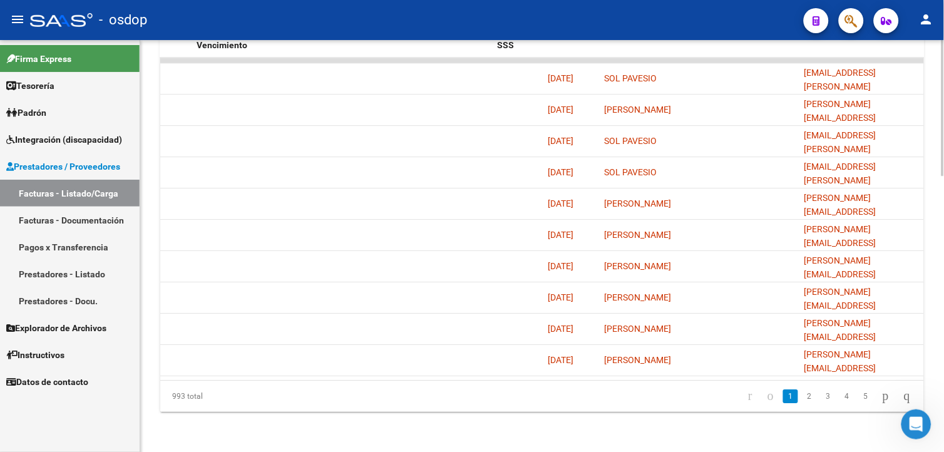
scroll to position [826, 0]
click at [943, 376] on html "menu - osdop person Firma Express Tesorería Extractos Procesados (csv) Extracto…" at bounding box center [472, 226] width 944 height 452
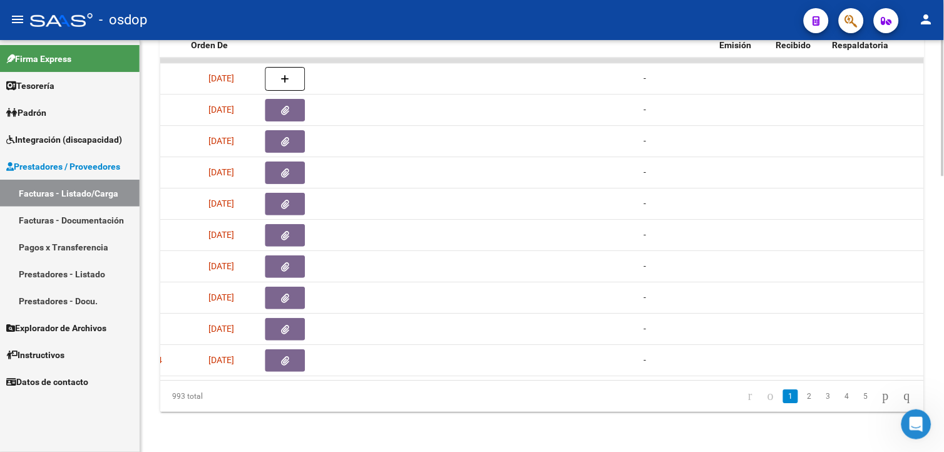
scroll to position [0, 148]
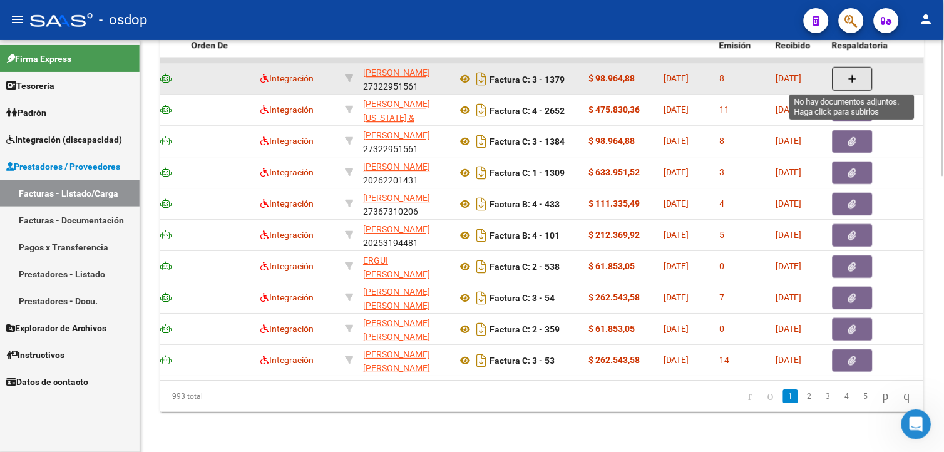
click at [842, 79] on button "button" at bounding box center [852, 79] width 40 height 24
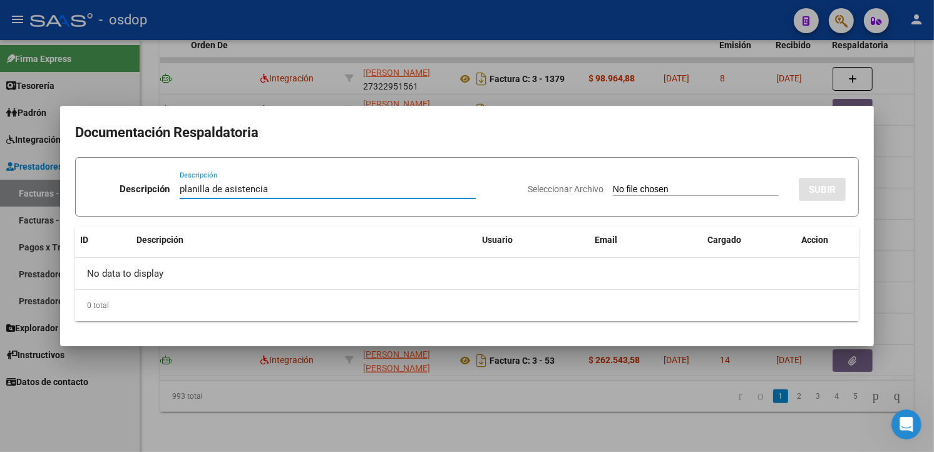
type input "planilla de asistencia"
click at [606, 183] on app-file-uploader "Seleccionar Archivo" at bounding box center [658, 188] width 261 height 11
click at [650, 194] on input "Seleccionar Archivo" at bounding box center [696, 190] width 166 height 12
type input "C:\fakepath\manu0725.pdf"
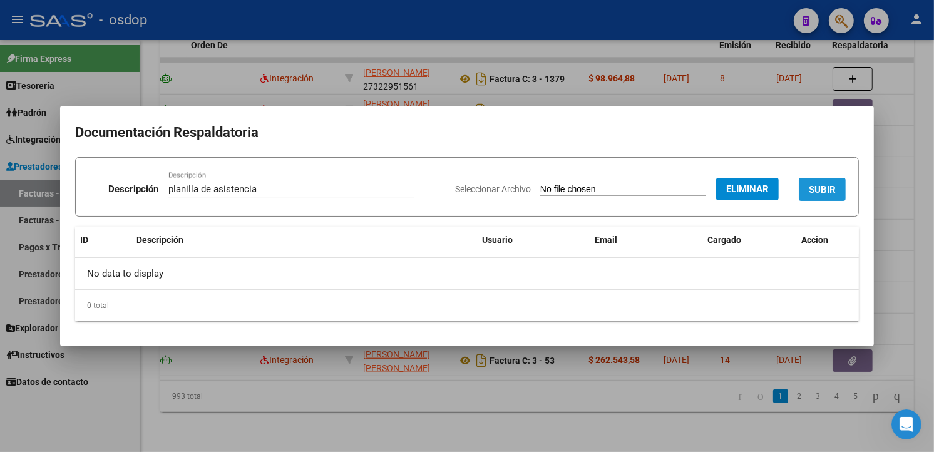
click at [834, 186] on span "SUBIR" at bounding box center [822, 189] width 27 height 11
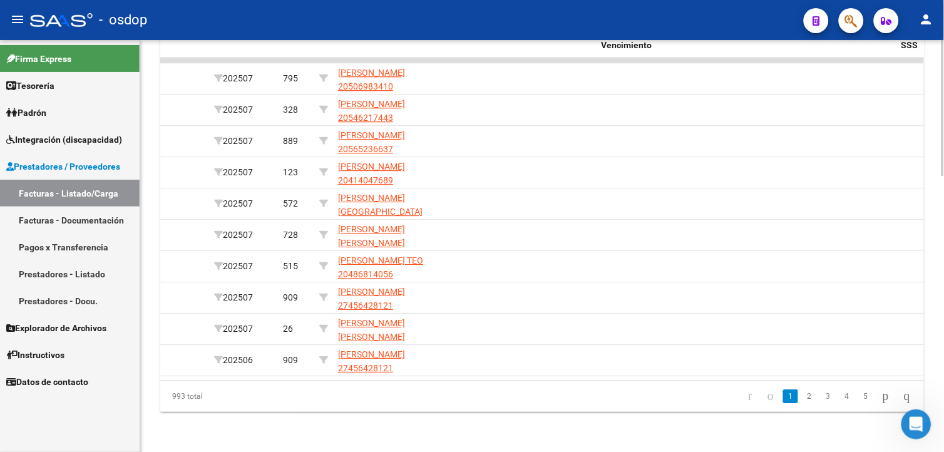
scroll to position [0, 2028]
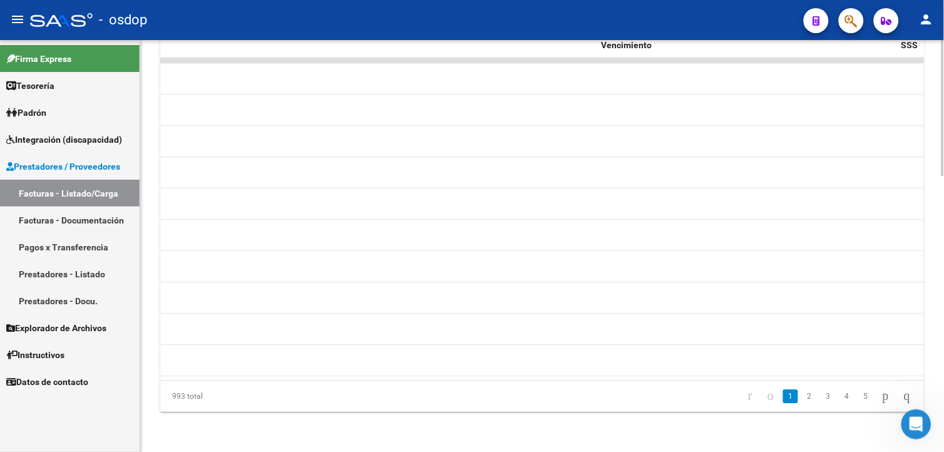
drag, startPoint x: 814, startPoint y: 392, endPoint x: 906, endPoint y: 384, distance: 92.9
click at [906, 384] on div "ID CAE Facturado x Orden De Area Razón Social CPBT Monto Fecha Cpbt Días desde …" at bounding box center [541, 215] width 763 height 394
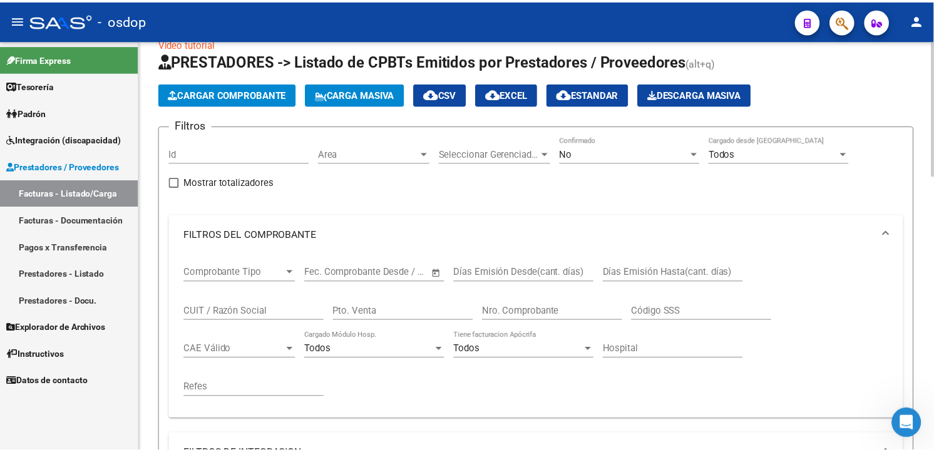
scroll to position [0, 0]
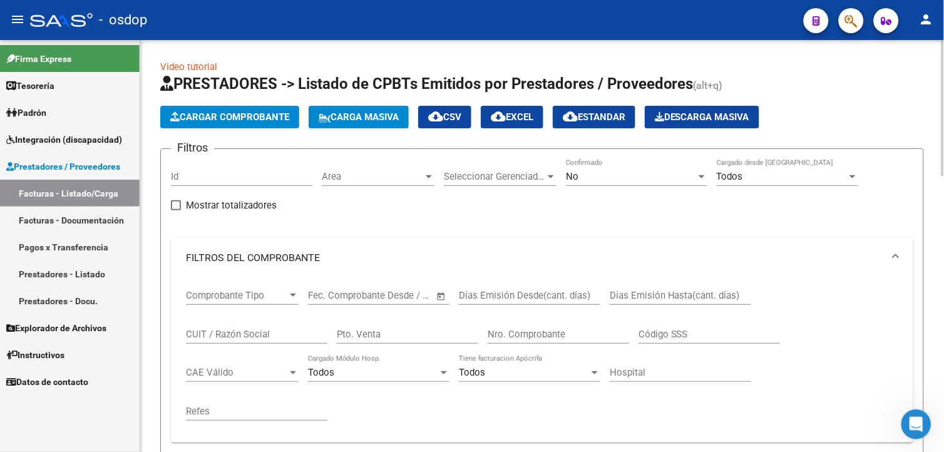
click at [943, 51] on html "menu - osdop person Firma Express Tesorería Extractos Procesados (csv) Extracto…" at bounding box center [472, 226] width 944 height 452
click at [245, 113] on span "Cargar Comprobante" at bounding box center [229, 116] width 119 height 11
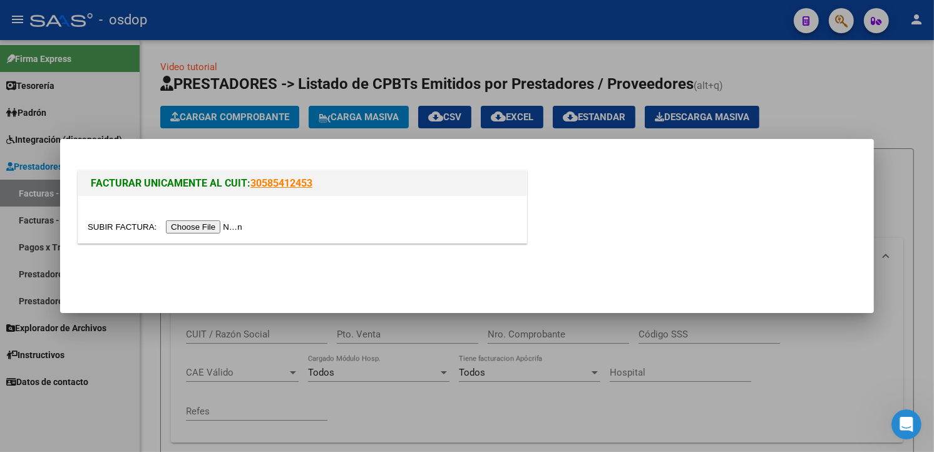
click at [205, 226] on input "file" at bounding box center [167, 226] width 158 height 13
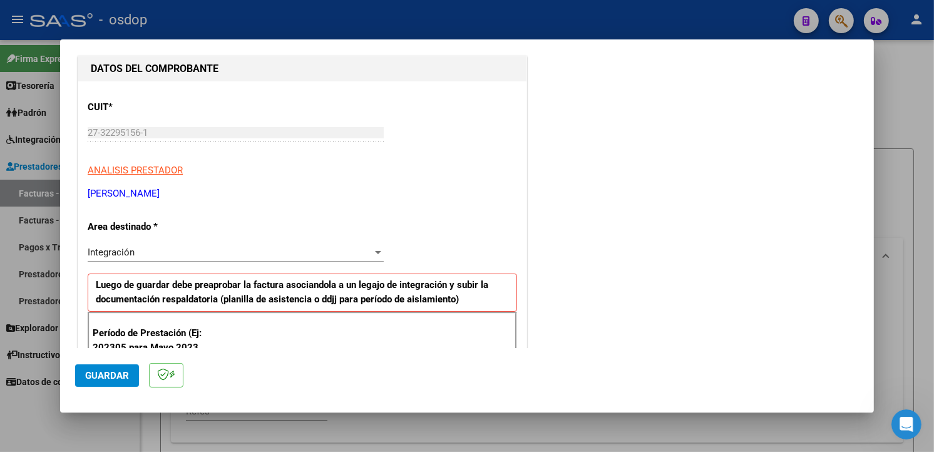
scroll to position [233, 0]
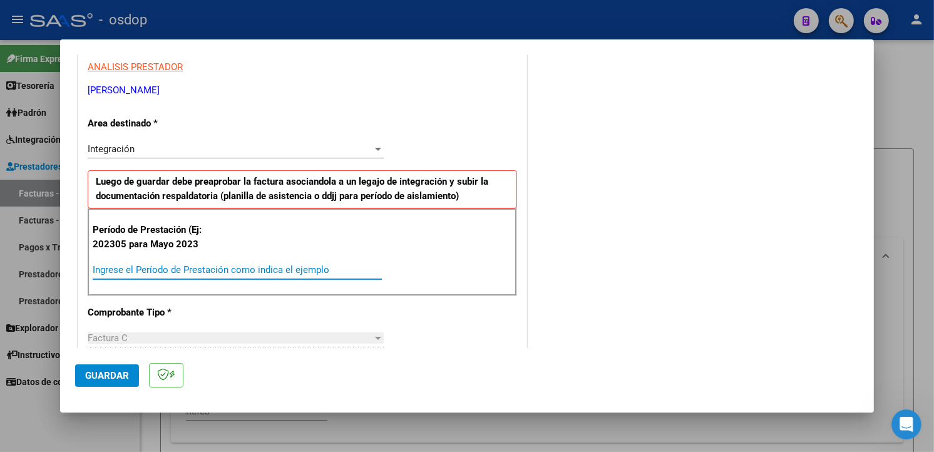
click at [283, 269] on input "Ingrese el Período de Prestación como indica el ejemplo" at bounding box center [237, 269] width 289 height 11
type input "202507"
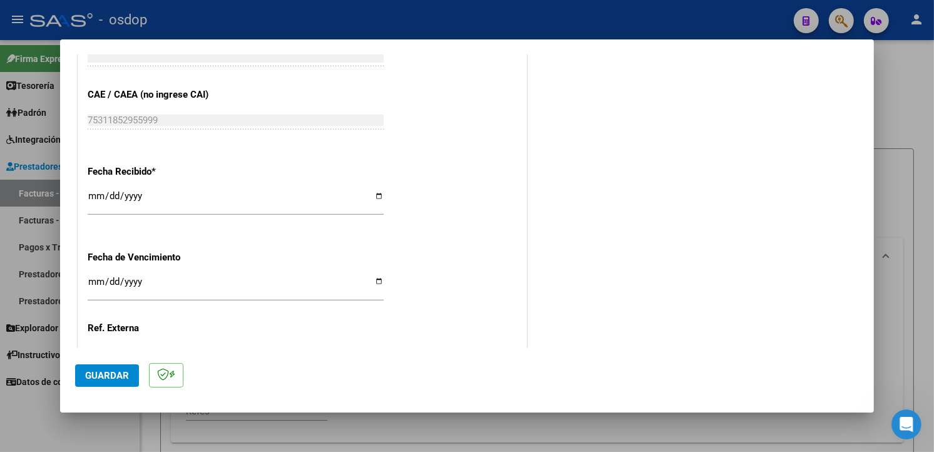
scroll to position [878, 0]
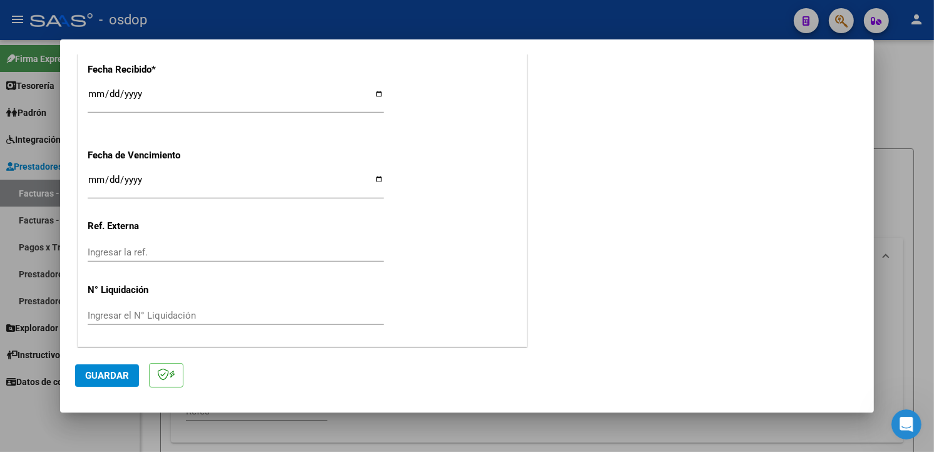
click at [93, 378] on span "Guardar" at bounding box center [107, 375] width 44 height 11
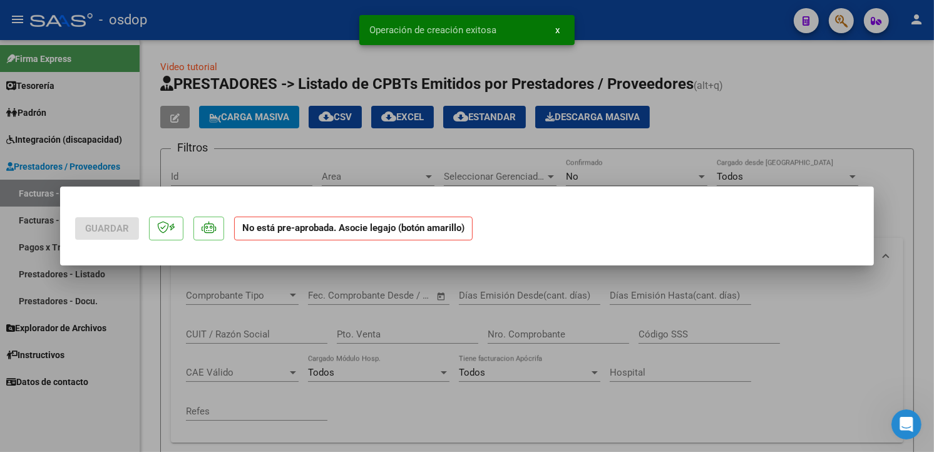
scroll to position [0, 0]
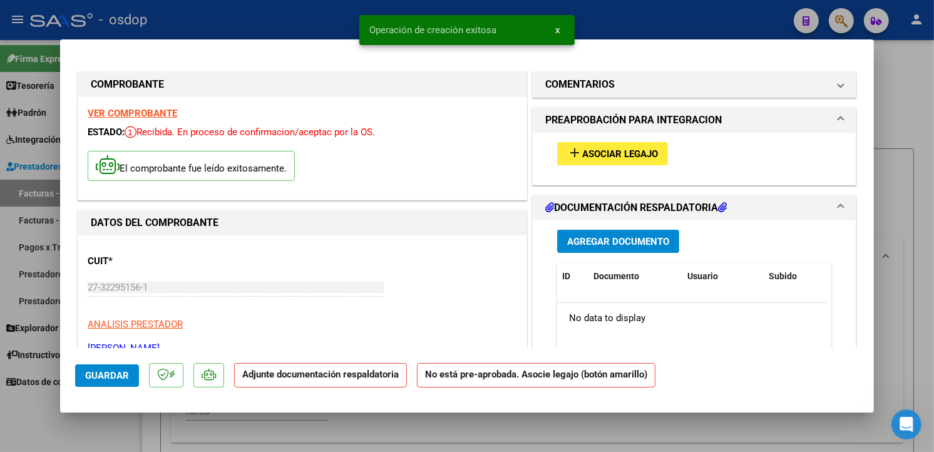
click at [642, 153] on span "Asociar Legajo" at bounding box center [620, 153] width 76 height 11
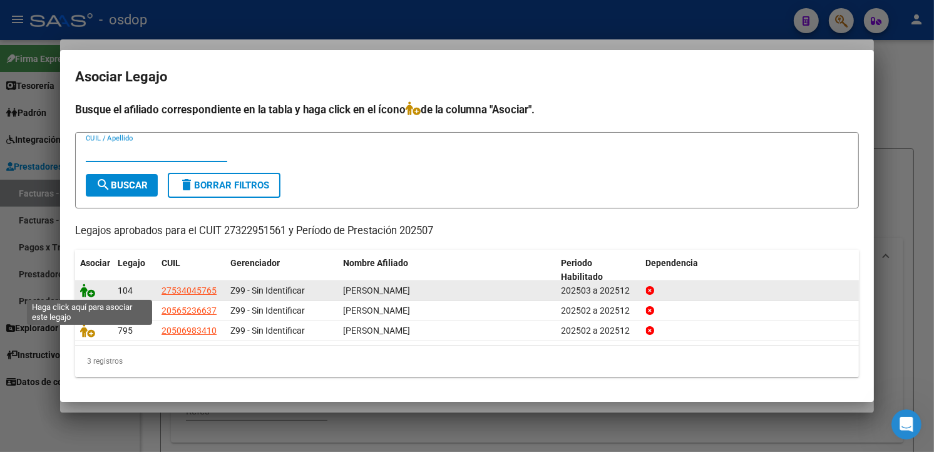
click at [88, 288] on icon at bounding box center [87, 290] width 15 height 14
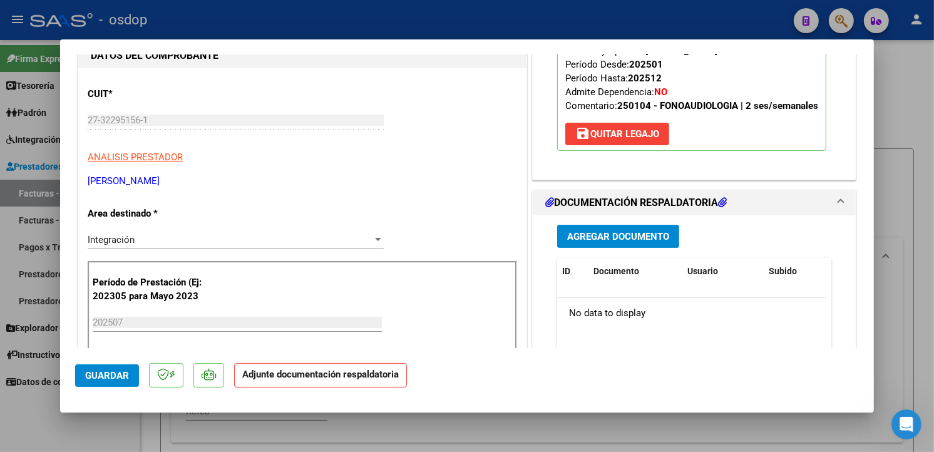
scroll to position [246, 0]
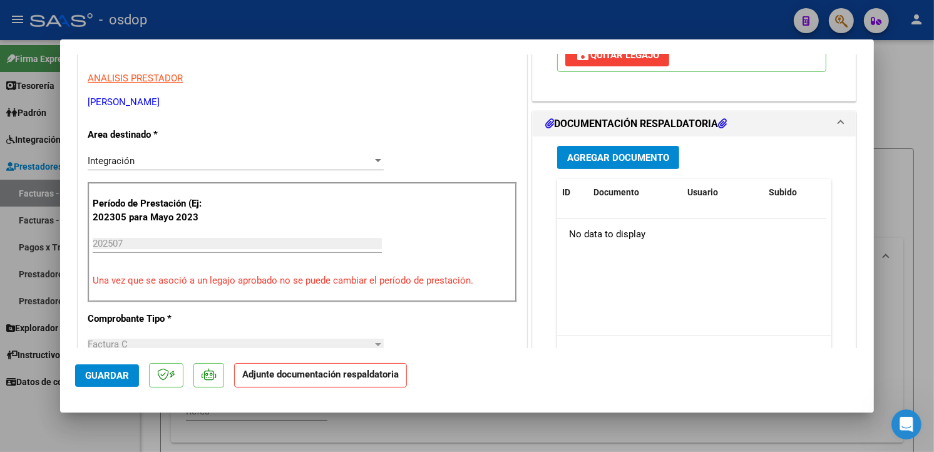
click at [651, 165] on button "Agregar Documento" at bounding box center [618, 157] width 122 height 23
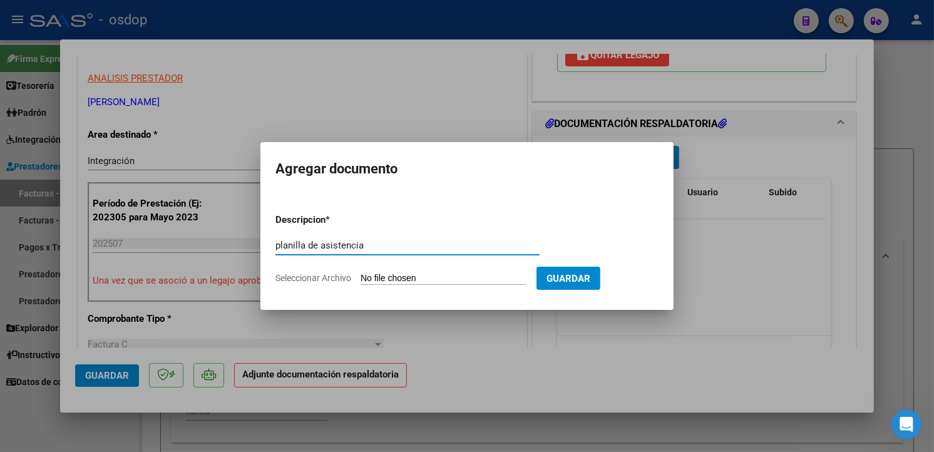
type input "planilla de asistencia"
click at [455, 276] on input "Seleccionar Archivo" at bounding box center [443, 279] width 166 height 12
type input "C:\fakepath\abril0725.pdf"
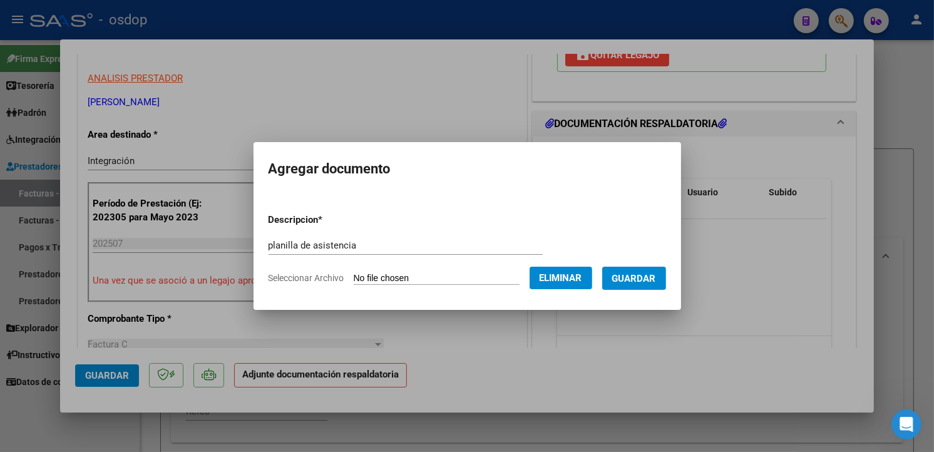
click at [379, 191] on mat-dialog-container "Agregar documento Descripcion * planilla de asistencia Escriba aquí una descrip…" at bounding box center [466, 226] width 427 height 168
click at [656, 273] on span "Guardar" at bounding box center [634, 278] width 44 height 11
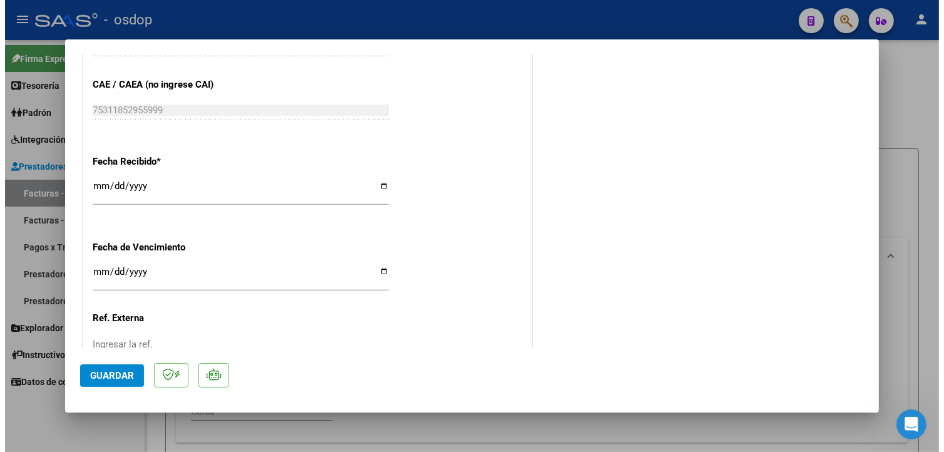
scroll to position [897, 0]
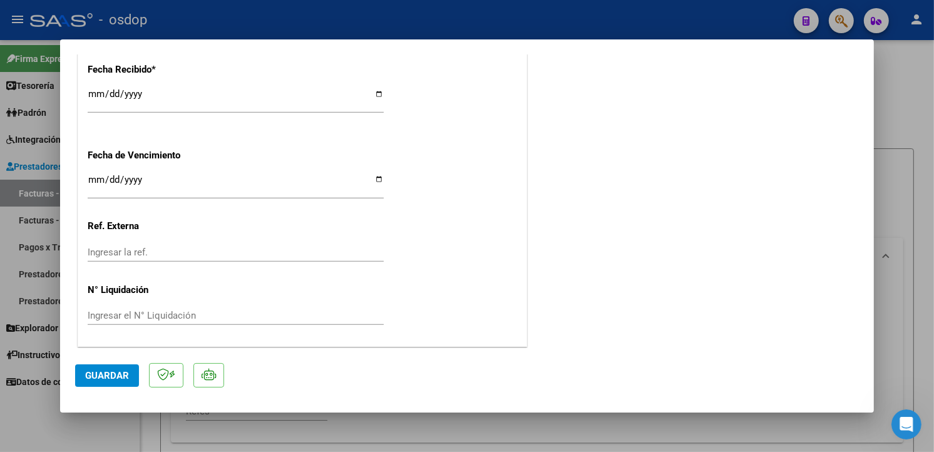
click at [91, 377] on span "Guardar" at bounding box center [107, 375] width 44 height 11
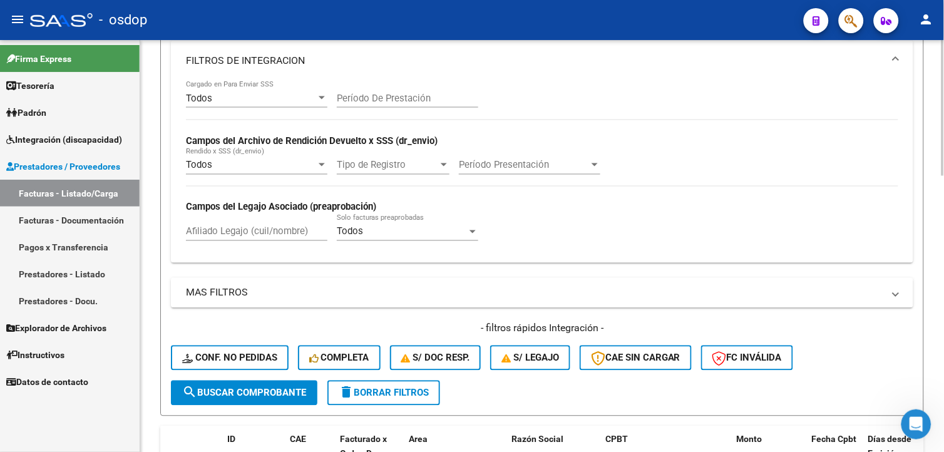
scroll to position [531, 0]
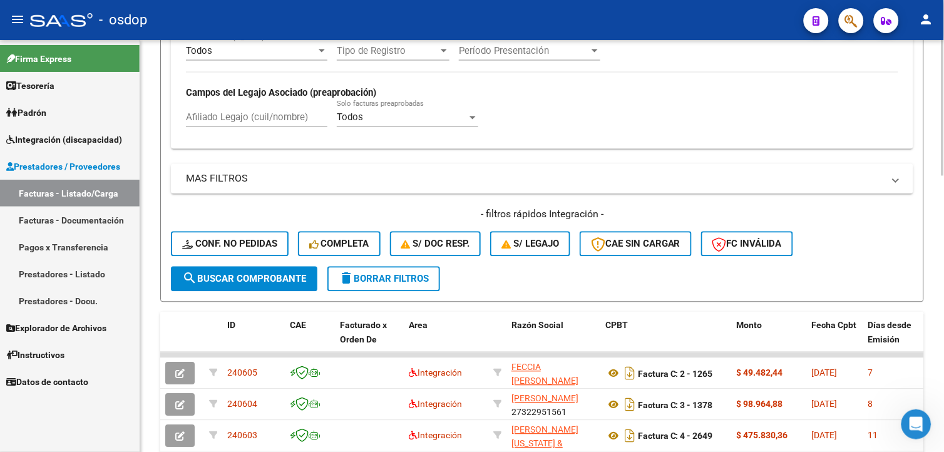
click at [943, 295] on html "menu - osdop person Firma Express Tesorería Extractos Procesados (csv) Extracto…" at bounding box center [472, 226] width 944 height 452
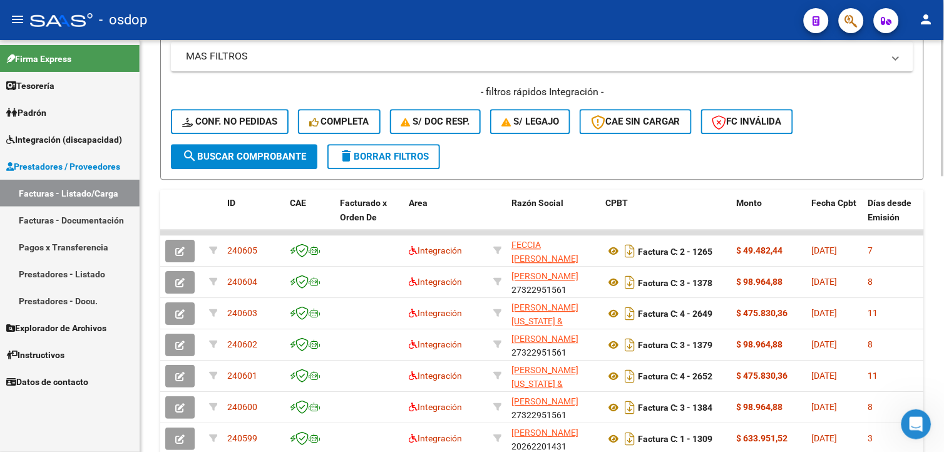
scroll to position [655, 0]
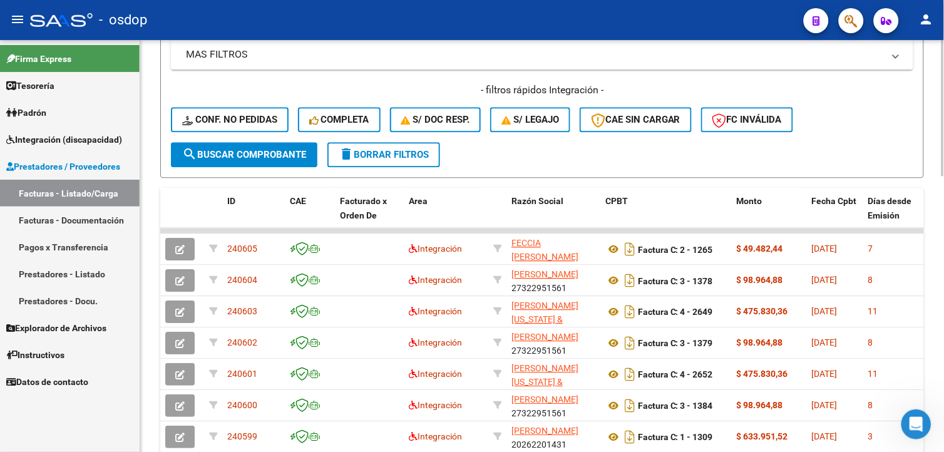
click at [943, 320] on html "menu - osdop person Firma Express Tesorería Extractos Procesados (csv) Extracto…" at bounding box center [472, 226] width 944 height 452
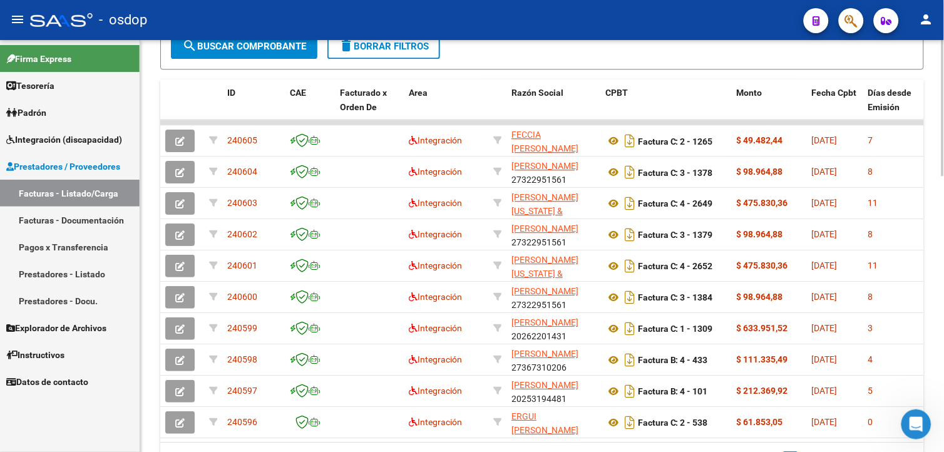
scroll to position [767, 0]
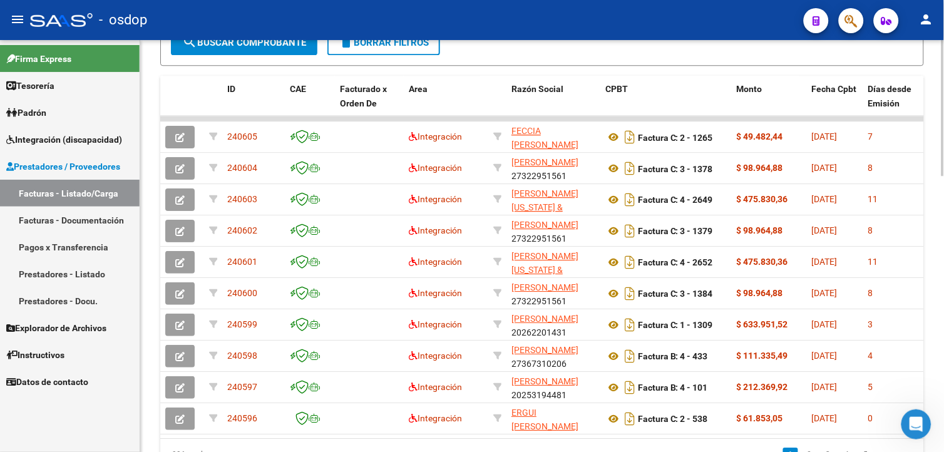
click at [943, 300] on html "menu - osdop person Firma Express Tesorería Extractos Procesados (csv) Extracto…" at bounding box center [472, 226] width 944 height 452
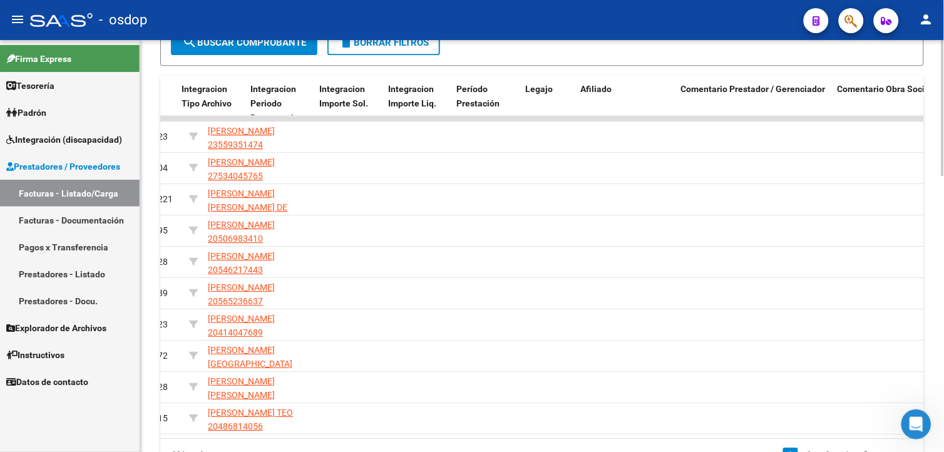
scroll to position [0, 1469]
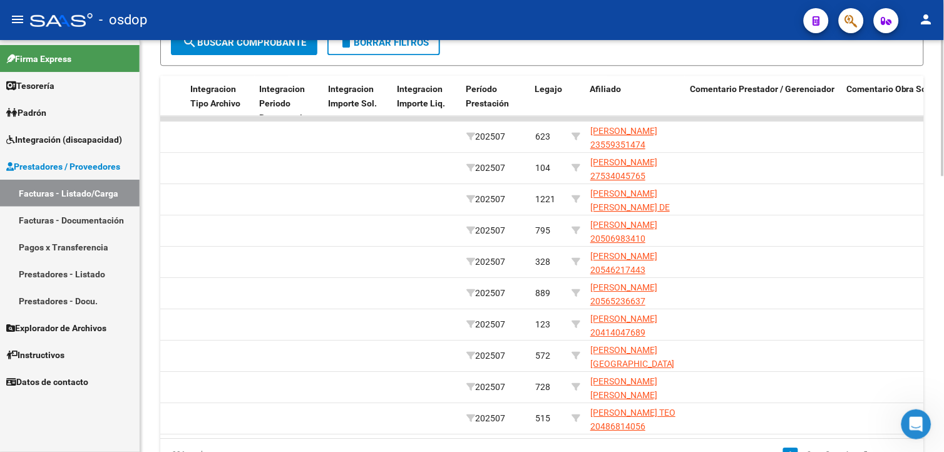
click at [589, 451] on html "menu - osdop person Firma Express Tesorería Extractos Procesados (csv) Extracto…" at bounding box center [472, 226] width 944 height 452
drag, startPoint x: 589, startPoint y: 451, endPoint x: 497, endPoint y: 455, distance: 92.1
click at [497, 451] on html "menu - osdop person Firma Express Tesorería Extractos Procesados (csv) Extracto…" at bounding box center [472, 226] width 944 height 452
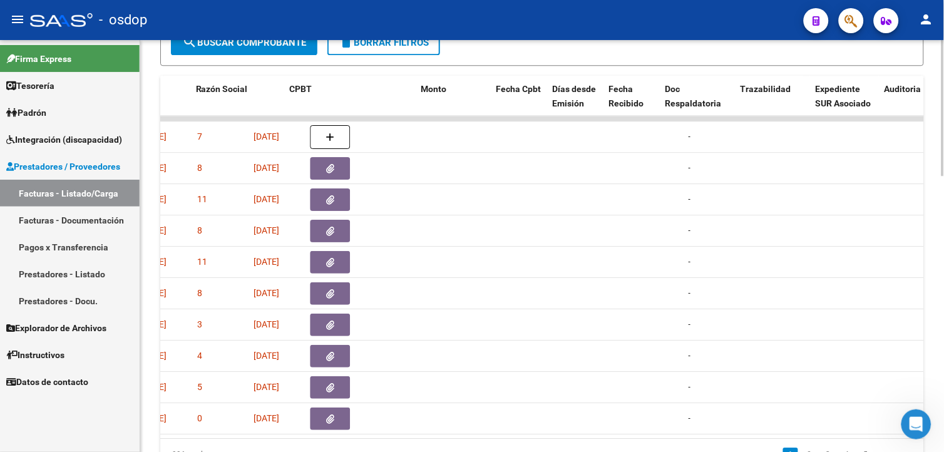
scroll to position [0, 315]
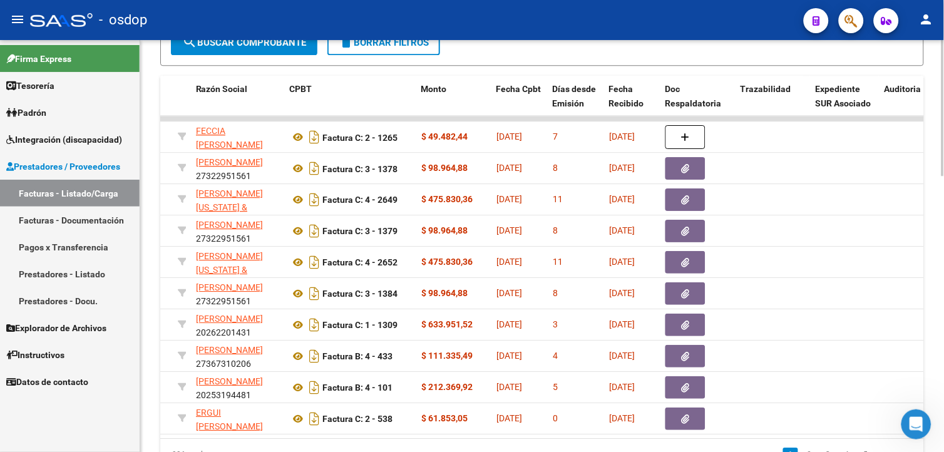
drag, startPoint x: 299, startPoint y: 437, endPoint x: 221, endPoint y: 436, distance: 78.2
click at [221, 436] on datatable-body "240605 Integración FECCIA [PERSON_NAME] 27333843760 Factura C: 2 - 1265 $ 49.48…" at bounding box center [541, 277] width 763 height 322
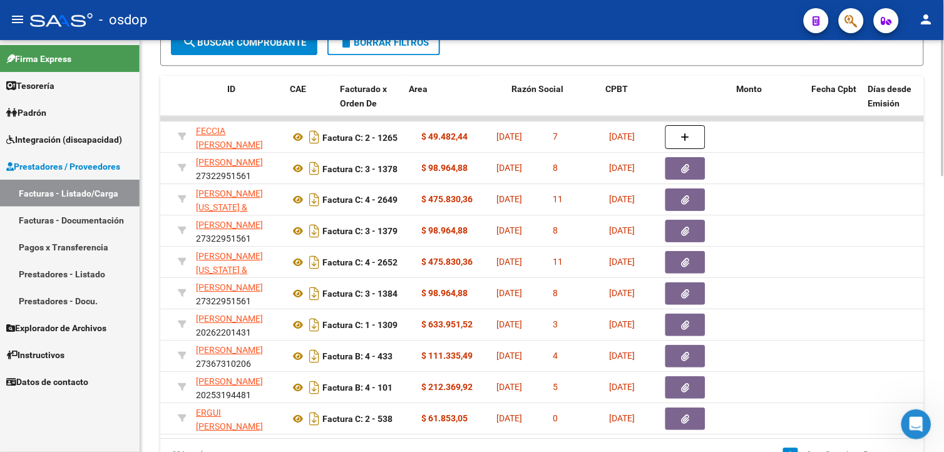
scroll to position [0, 0]
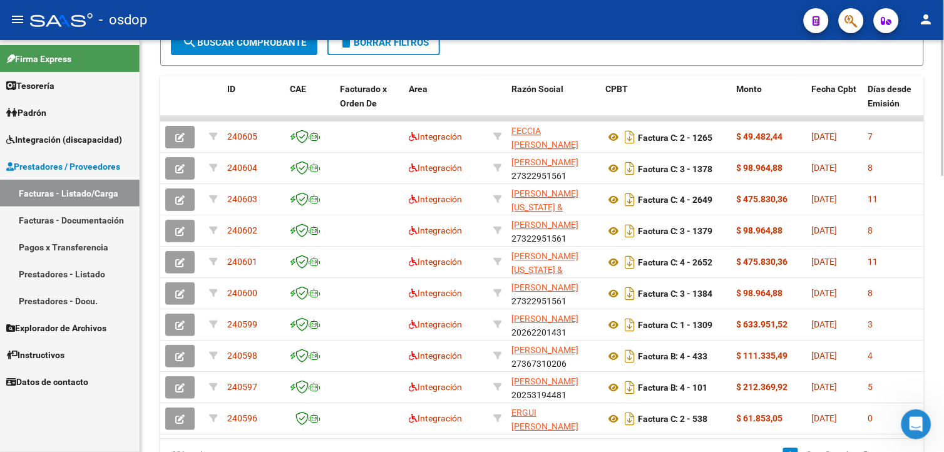
drag, startPoint x: 939, startPoint y: 379, endPoint x: 937, endPoint y: 295, distance: 83.9
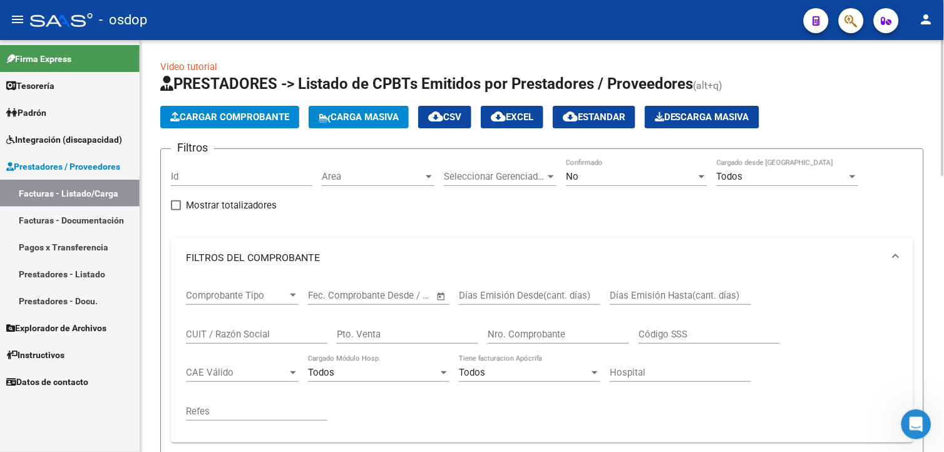
click at [943, 34] on html "menu - osdop person Firma Express Tesorería Extractos Procesados (csv) Extracto…" at bounding box center [472, 226] width 944 height 452
click at [270, 121] on span "Cargar Comprobante" at bounding box center [229, 116] width 119 height 11
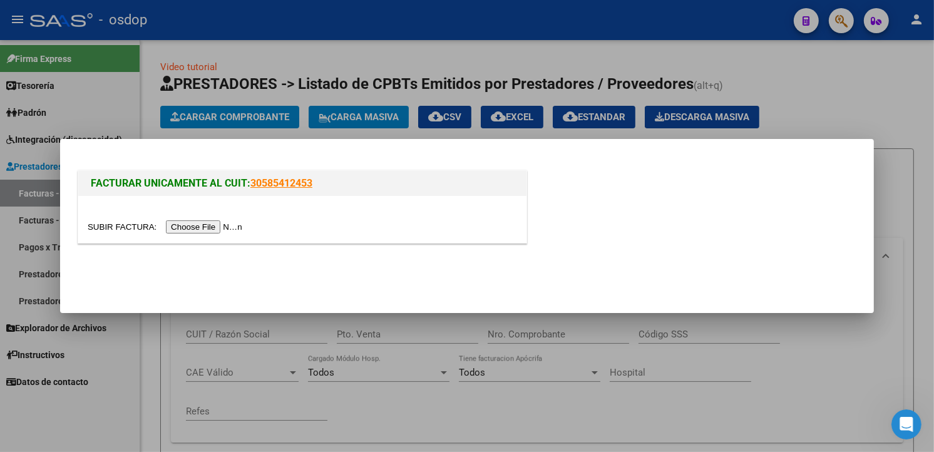
click at [210, 227] on input "file" at bounding box center [167, 226] width 158 height 13
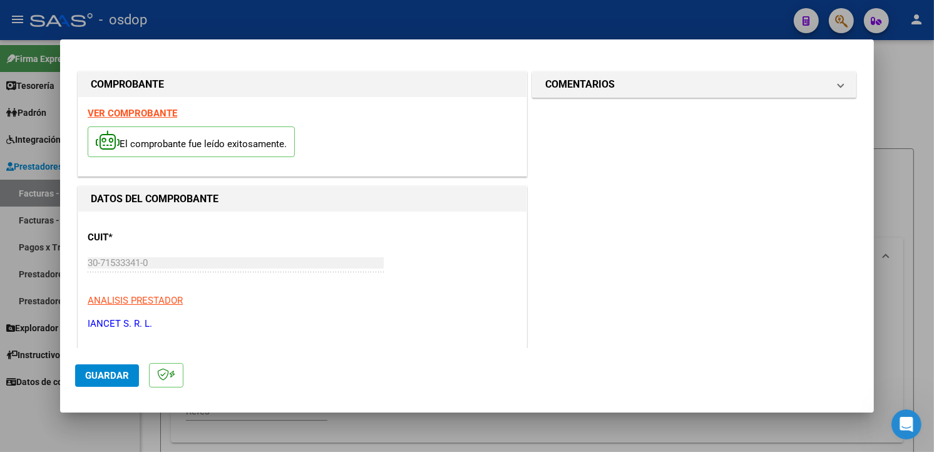
scroll to position [3, 0]
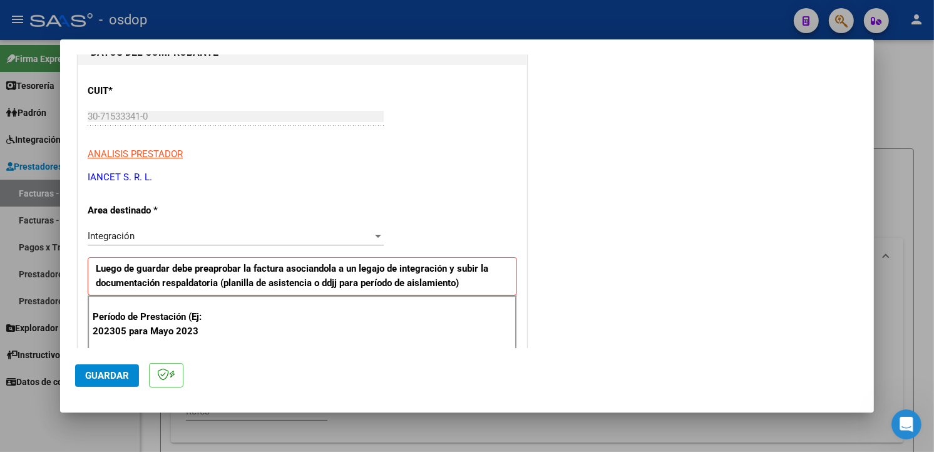
scroll to position [218, 0]
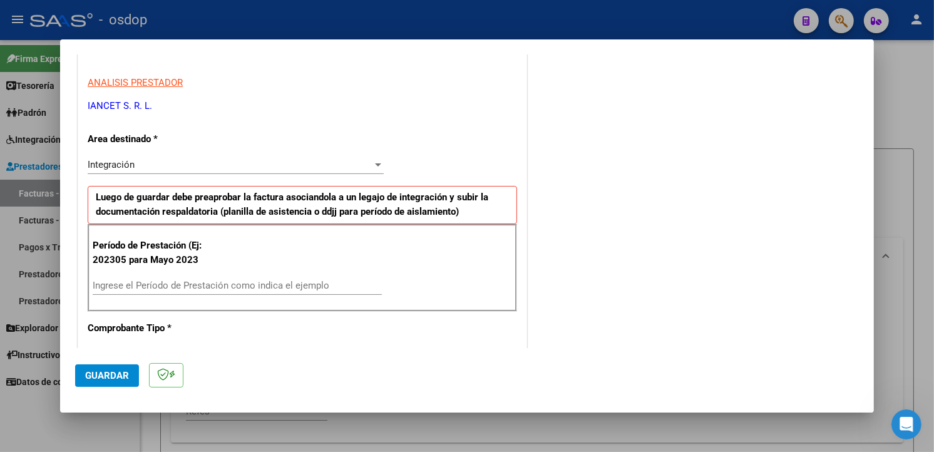
click at [299, 277] on div "Ingrese el Período de Prestación como indica el ejemplo" at bounding box center [237, 285] width 289 height 19
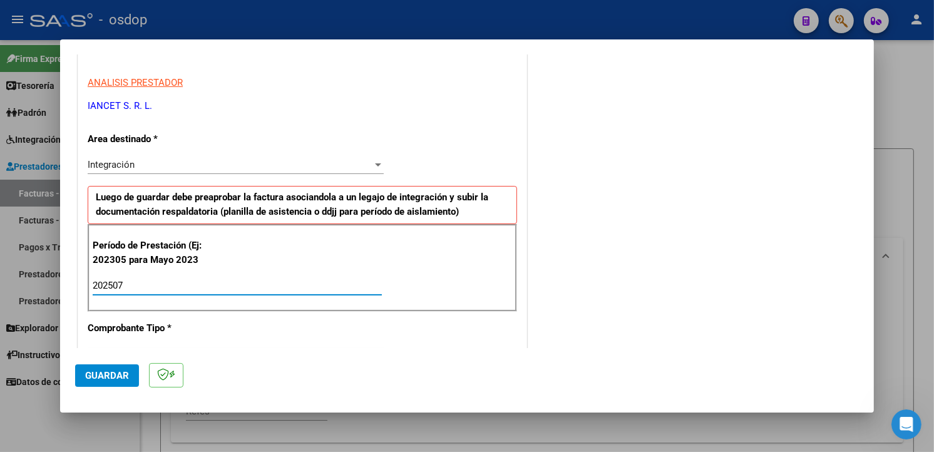
type input "202507"
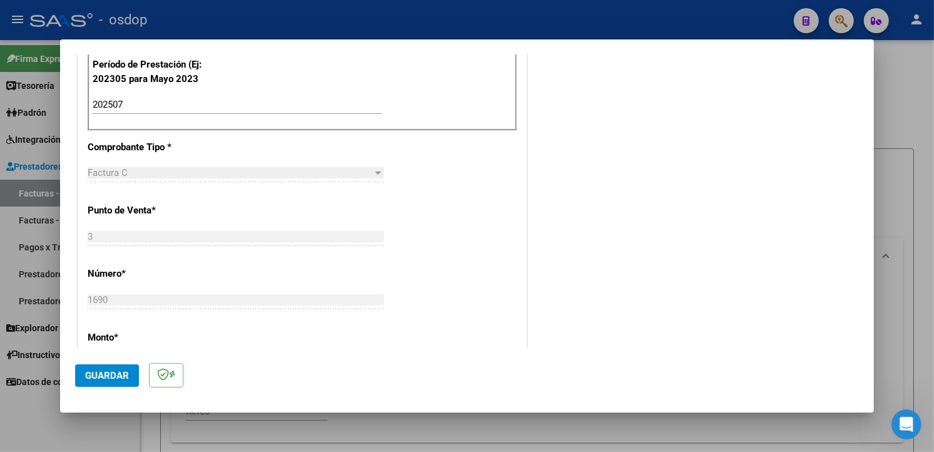
scroll to position [517, 0]
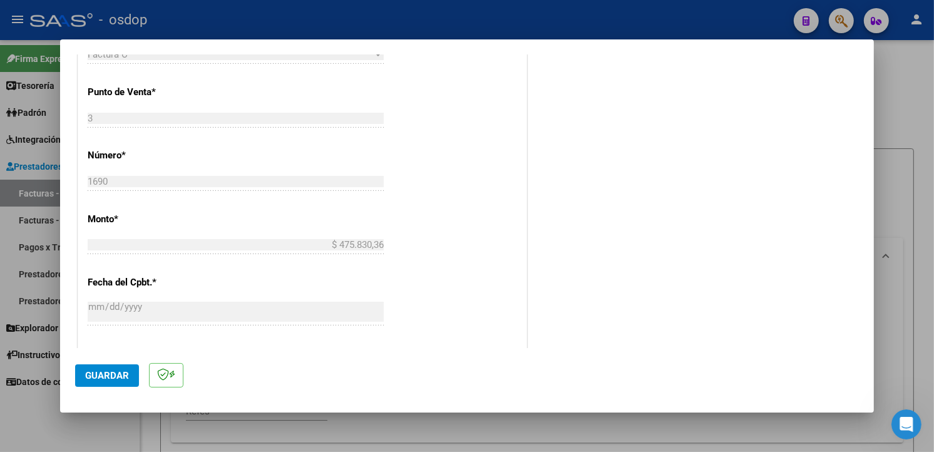
click at [457, 282] on div "CUIT * 30-71533341-0 Ingresar CUIT ANALISIS PRESTADOR IANCET S. R. L. ARCA Padr…" at bounding box center [302, 201] width 448 height 1013
click at [114, 365] on button "Guardar" at bounding box center [107, 375] width 64 height 23
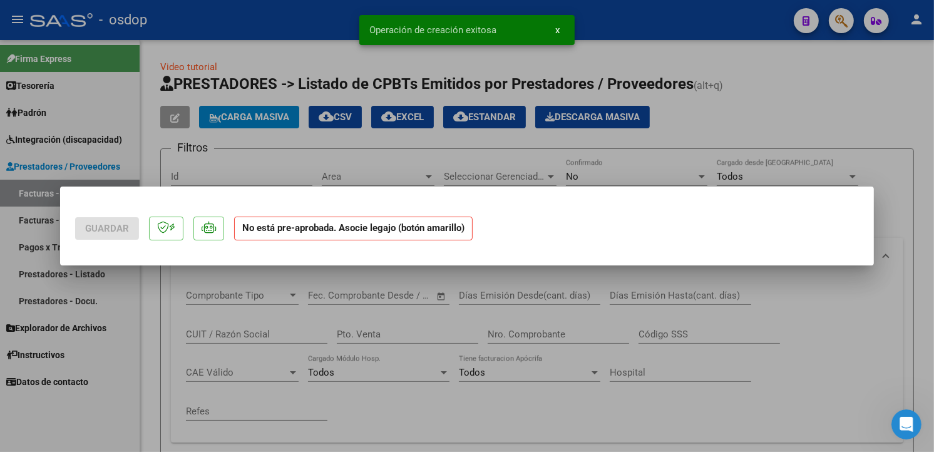
scroll to position [0, 0]
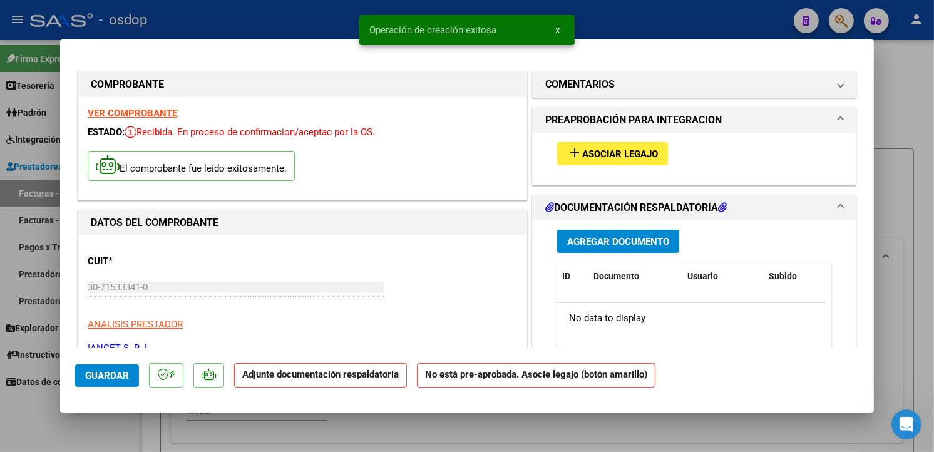
click at [598, 164] on button "add Asociar Legajo" at bounding box center [612, 153] width 111 height 23
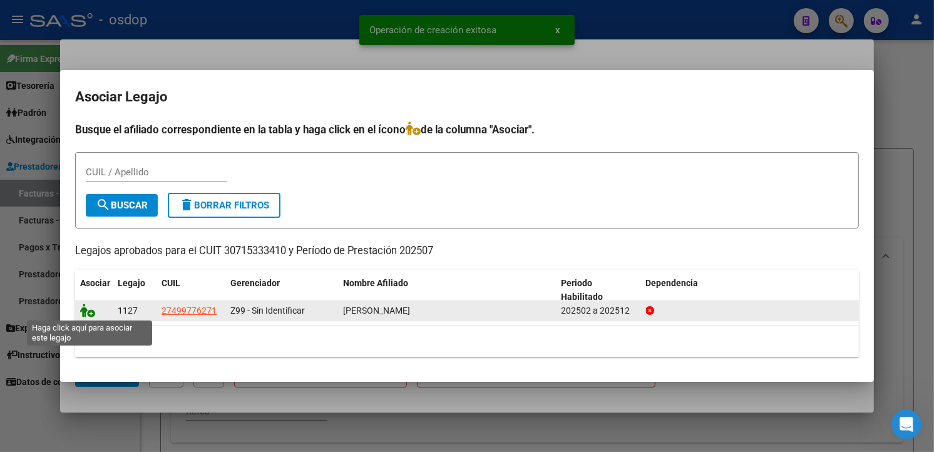
click at [91, 307] on icon at bounding box center [87, 311] width 15 height 14
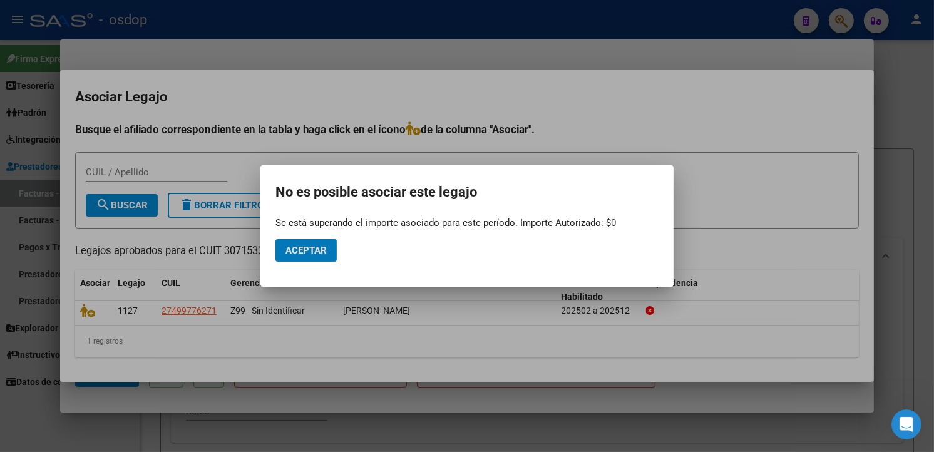
click at [324, 253] on span "Aceptar" at bounding box center [305, 250] width 41 height 11
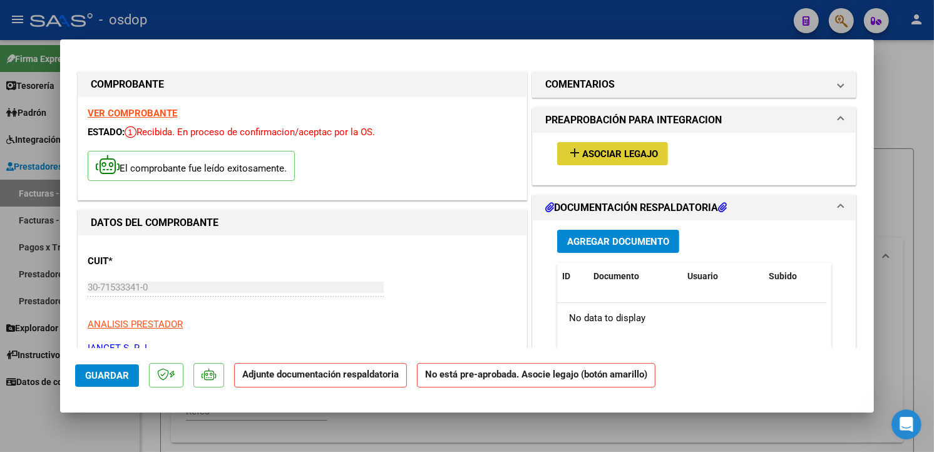
click at [647, 247] on span "Agregar Documento" at bounding box center [618, 241] width 102 height 11
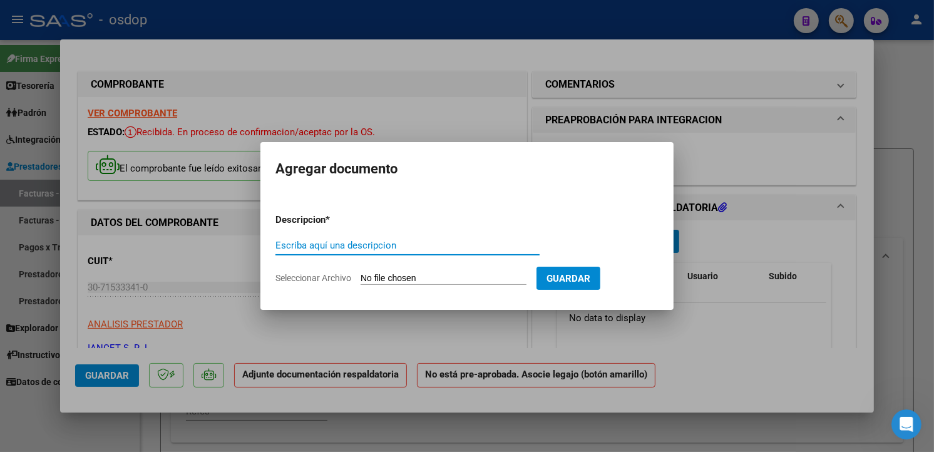
click at [342, 242] on input "Escriba aquí una descripcion" at bounding box center [407, 245] width 264 height 11
type input "planilla asistencia"
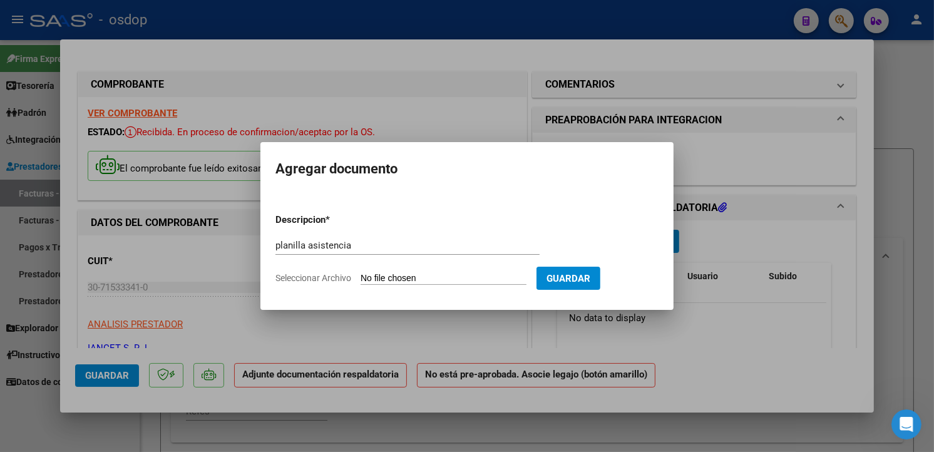
click at [511, 276] on input "Seleccionar Archivo" at bounding box center [443, 279] width 166 height 12
type input "C:\fakepath\[PERSON_NAME] - Planilla corregida..pdf"
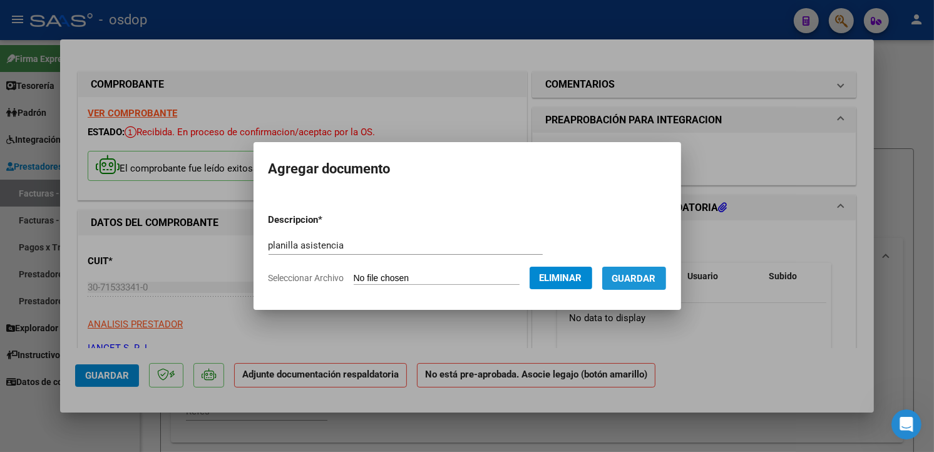
click at [656, 282] on span "Guardar" at bounding box center [634, 278] width 44 height 11
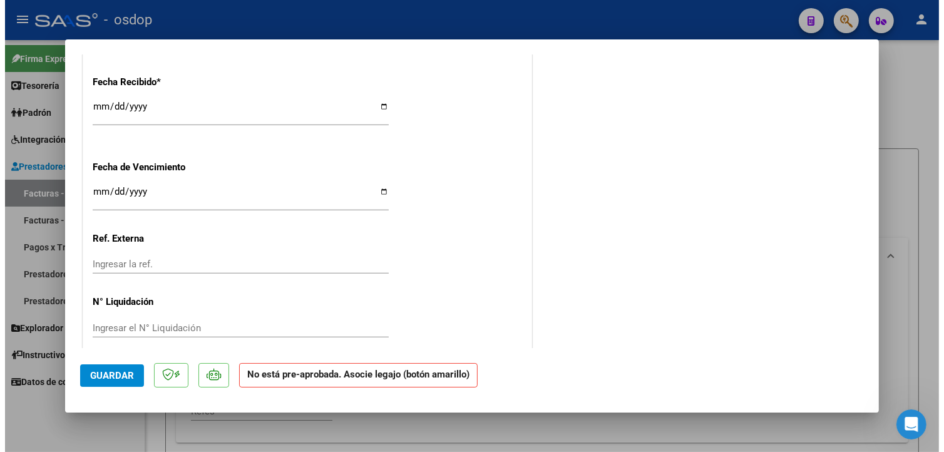
scroll to position [864, 0]
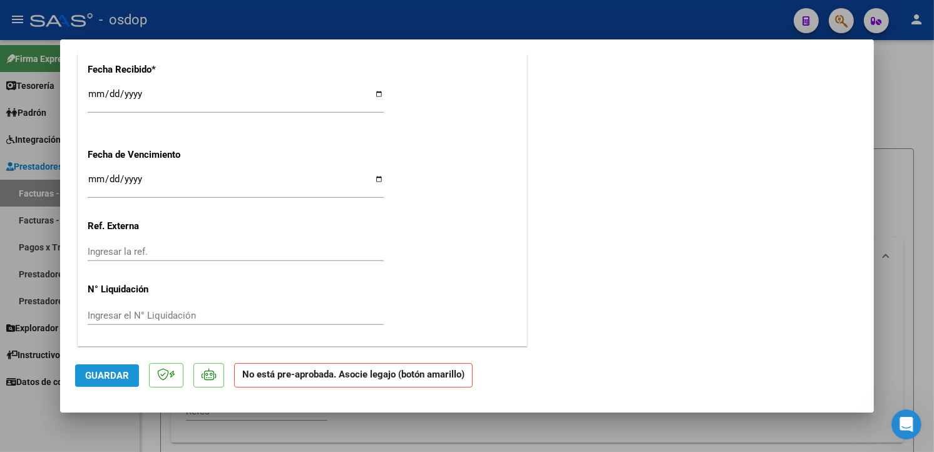
click at [122, 368] on button "Guardar" at bounding box center [107, 375] width 64 height 23
type input "$ 0,00"
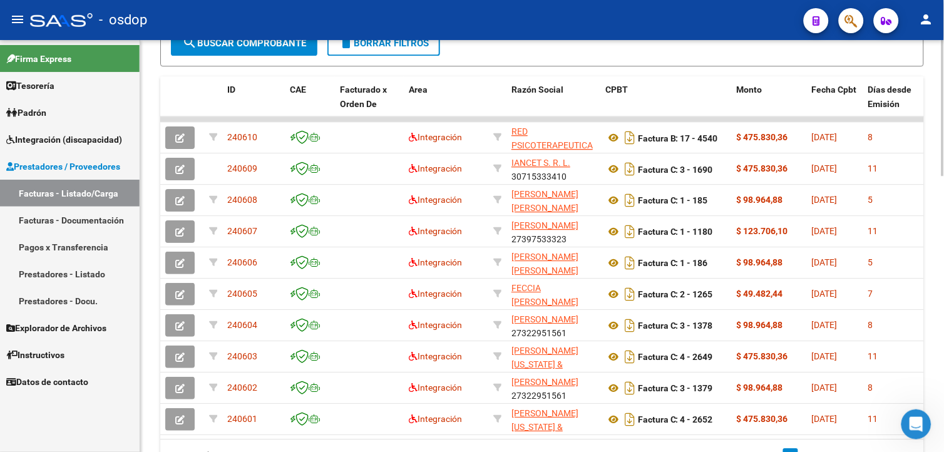
scroll to position [787, 0]
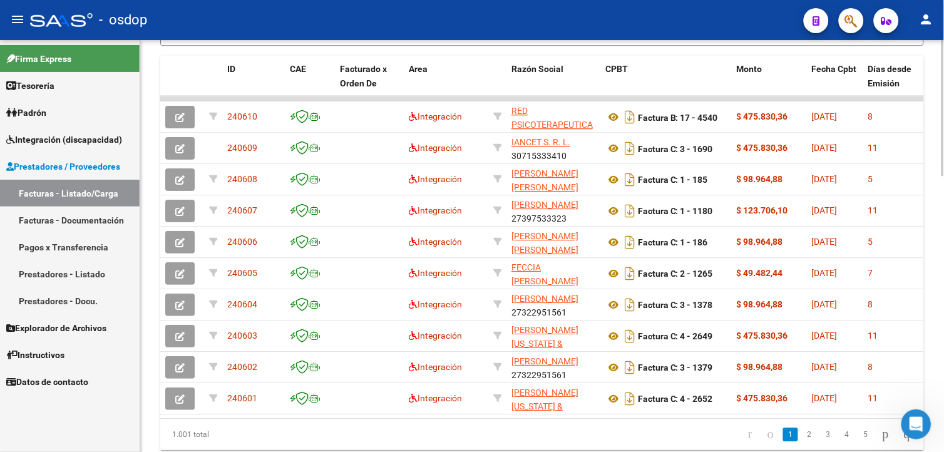
click at [943, 410] on html "menu - osdop person Firma Express Tesorería Extractos Procesados (csv) Extracto…" at bounding box center [472, 226] width 944 height 452
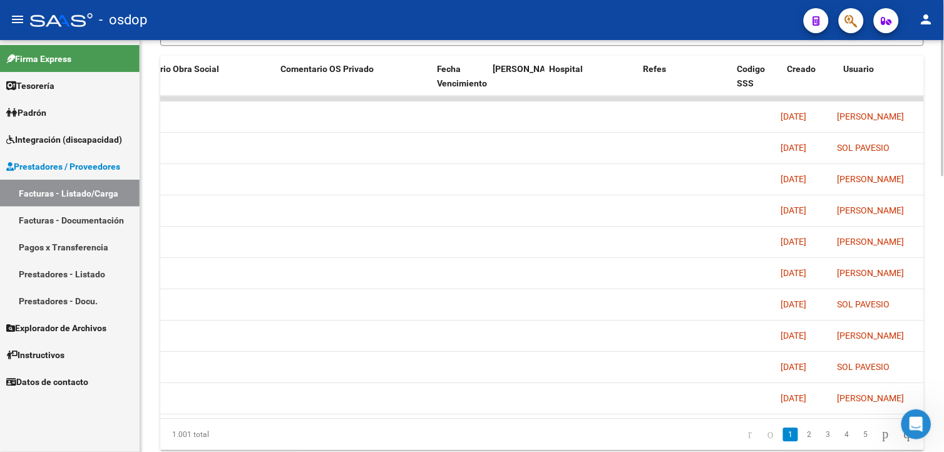
scroll to position [0, 2431]
